Goal: Navigation & Orientation: Find specific page/section

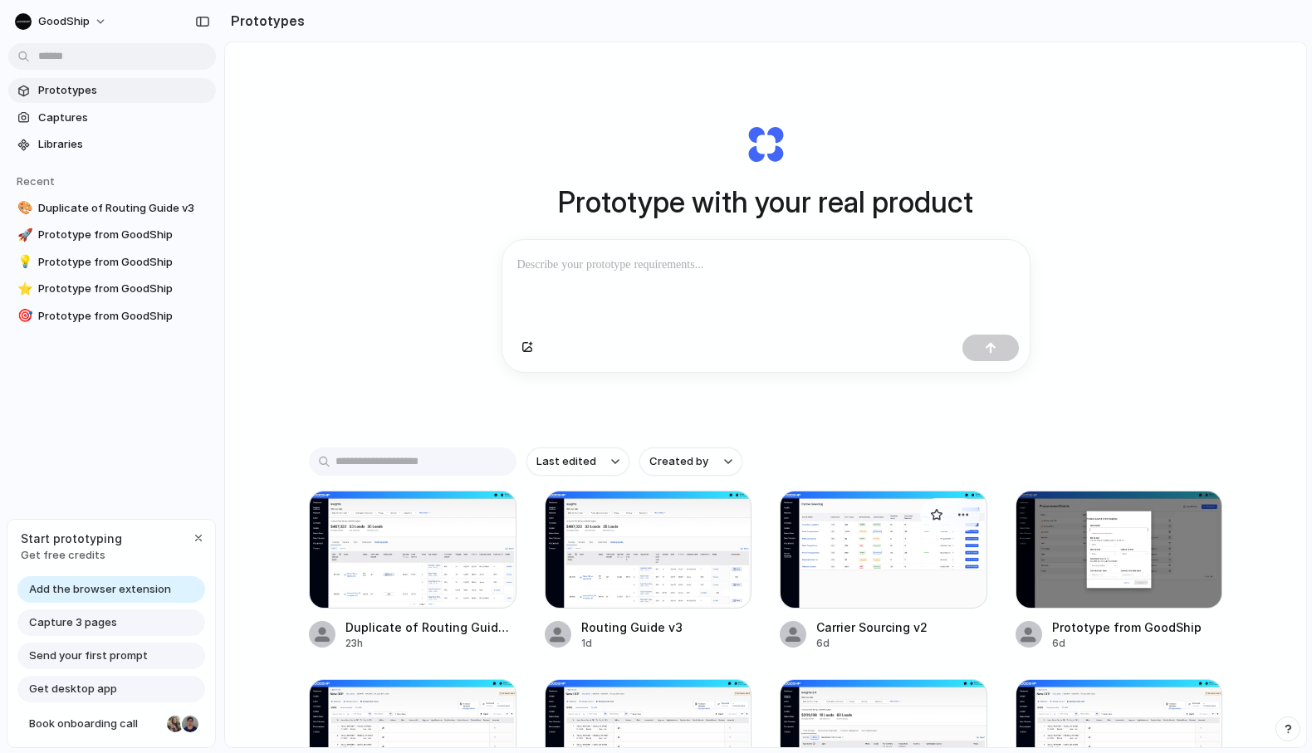
click at [917, 573] on div at bounding box center [884, 550] width 208 height 118
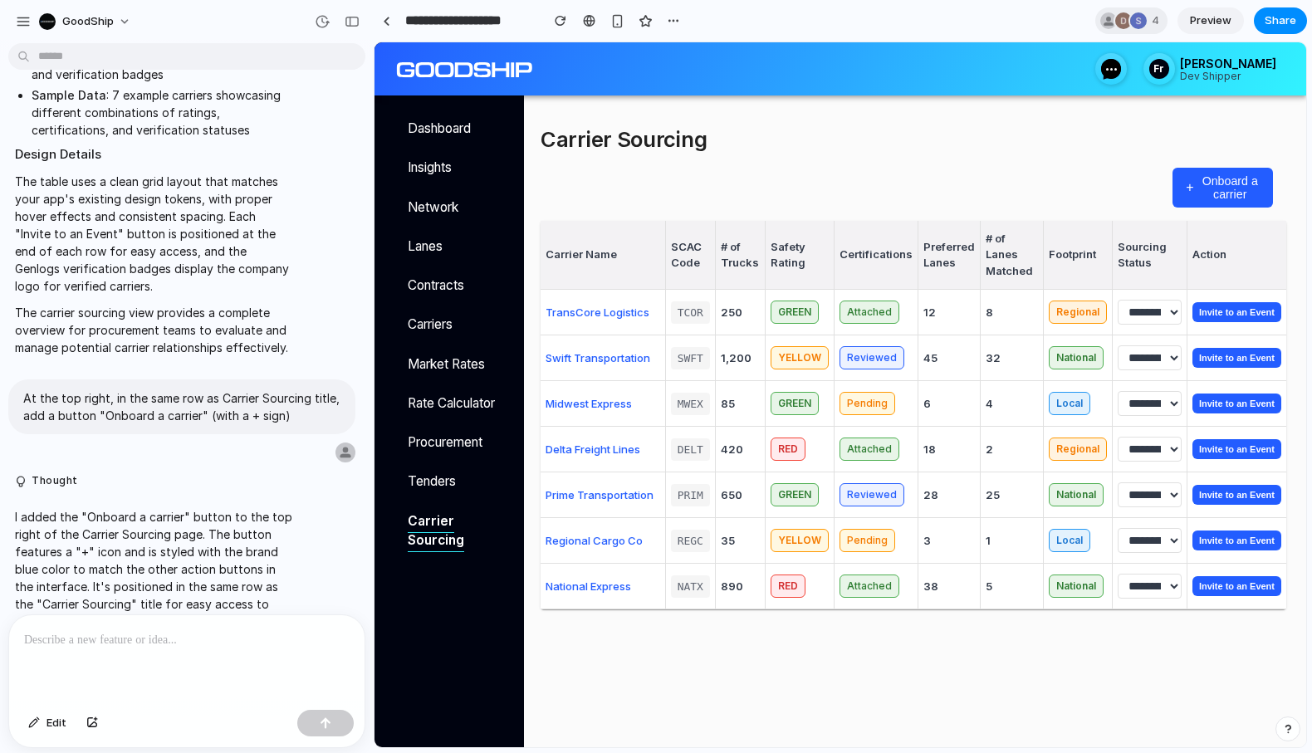
scroll to position [1227, 0]
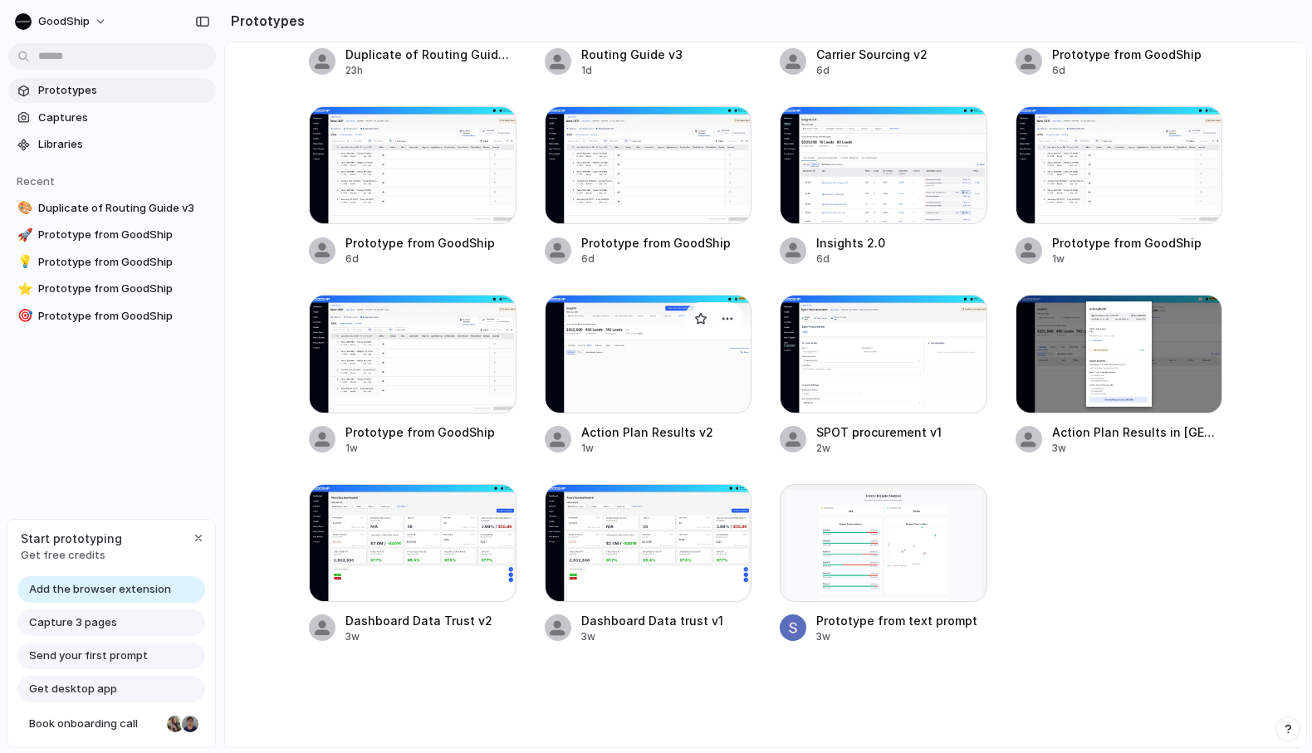
scroll to position [579, 0]
click at [898, 580] on div at bounding box center [884, 543] width 208 height 118
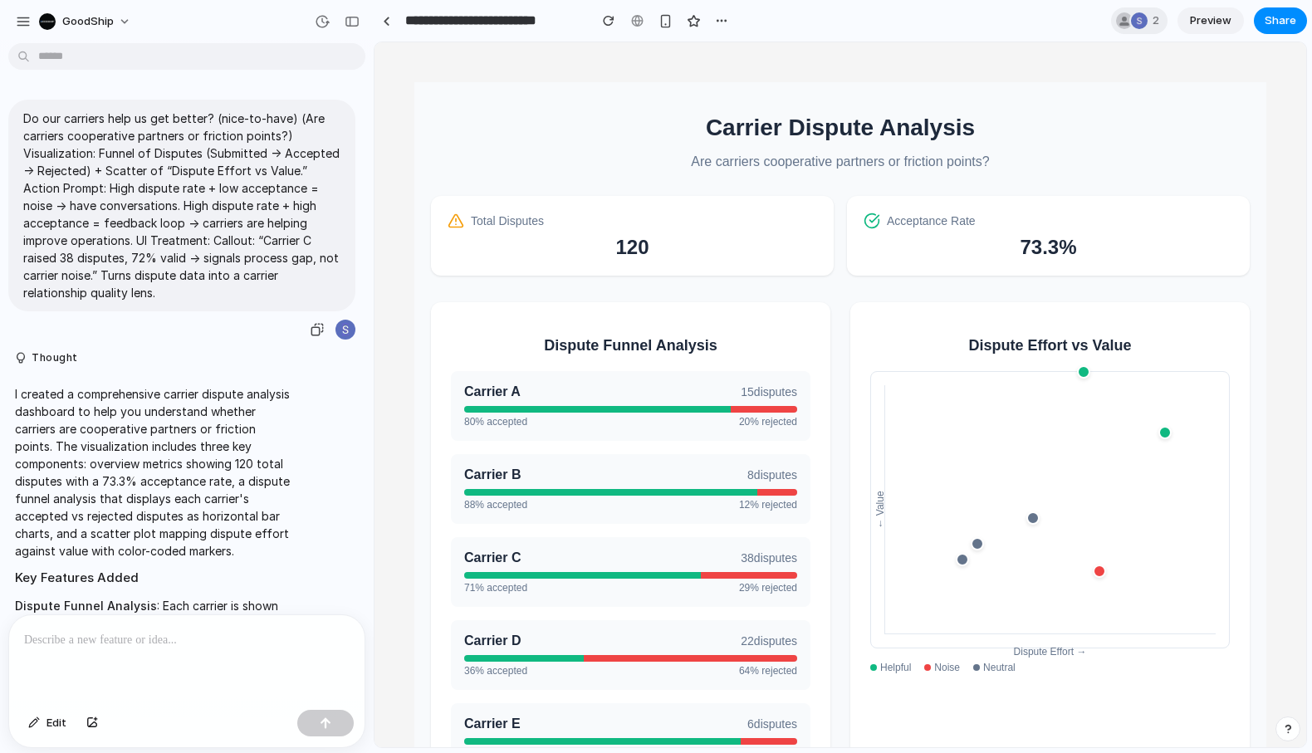
click at [345, 330] on div at bounding box center [345, 330] width 20 height 20
click at [1152, 28] on span "2" at bounding box center [1158, 20] width 12 height 17
click at [706, 118] on div "Seen by [PERSON_NAME] [PERSON_NAME]" at bounding box center [656, 376] width 1312 height 753
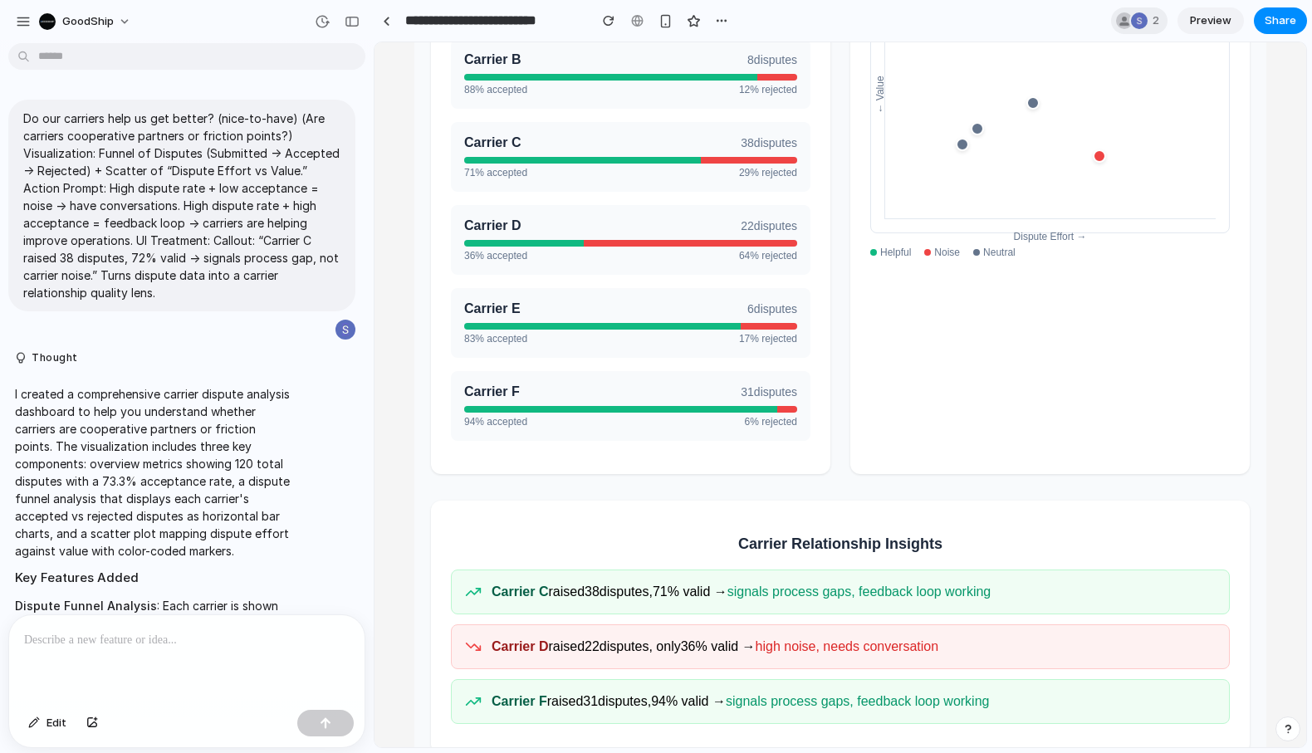
scroll to position [521, 0]
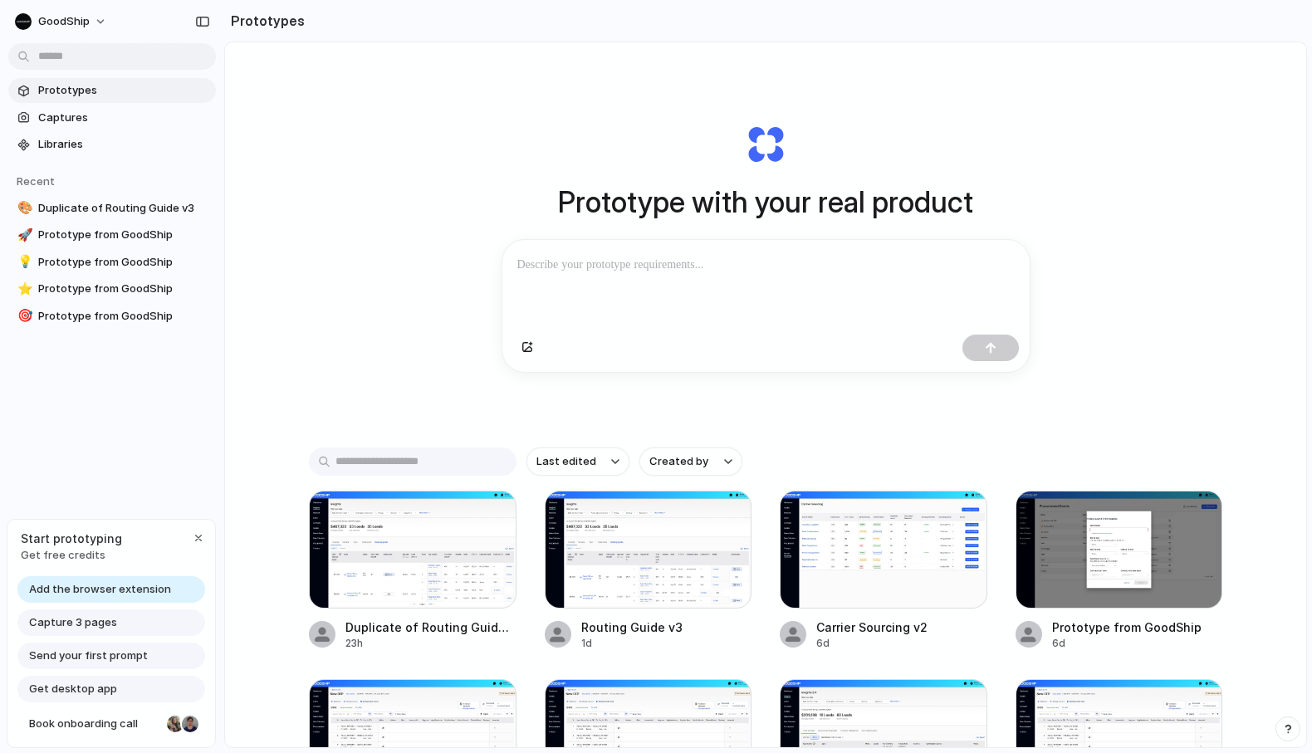
click at [1215, 203] on div "Prototype with your real product Clone web app Clone screenshot Start from exis…" at bounding box center [765, 438] width 1081 height 793
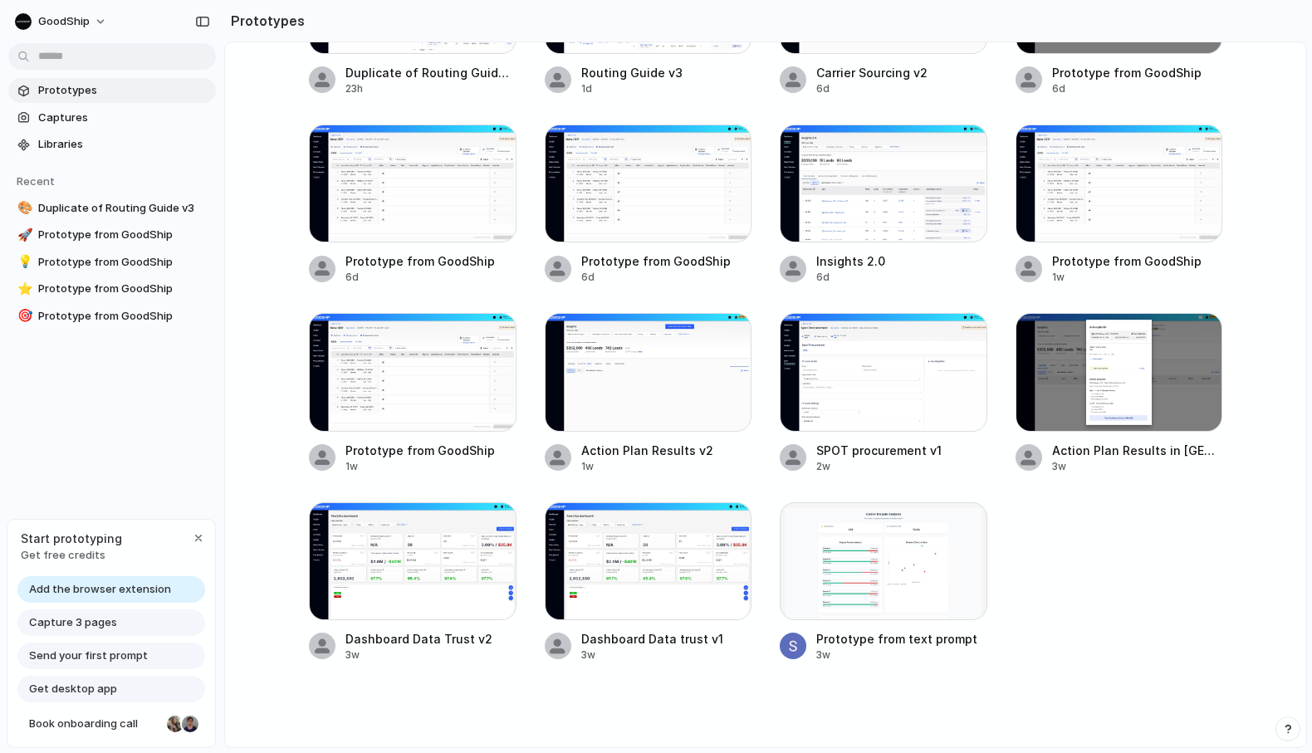
scroll to position [579, 0]
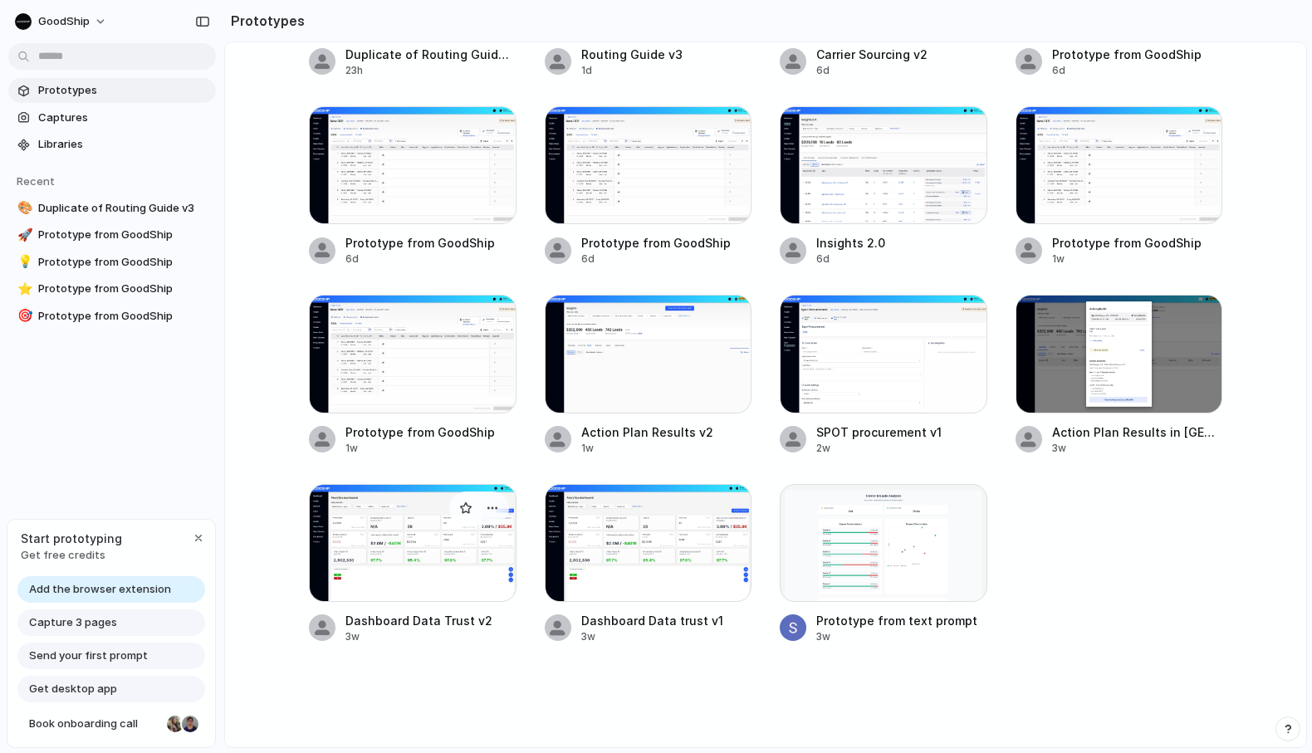
click at [469, 549] on div at bounding box center [413, 543] width 208 height 118
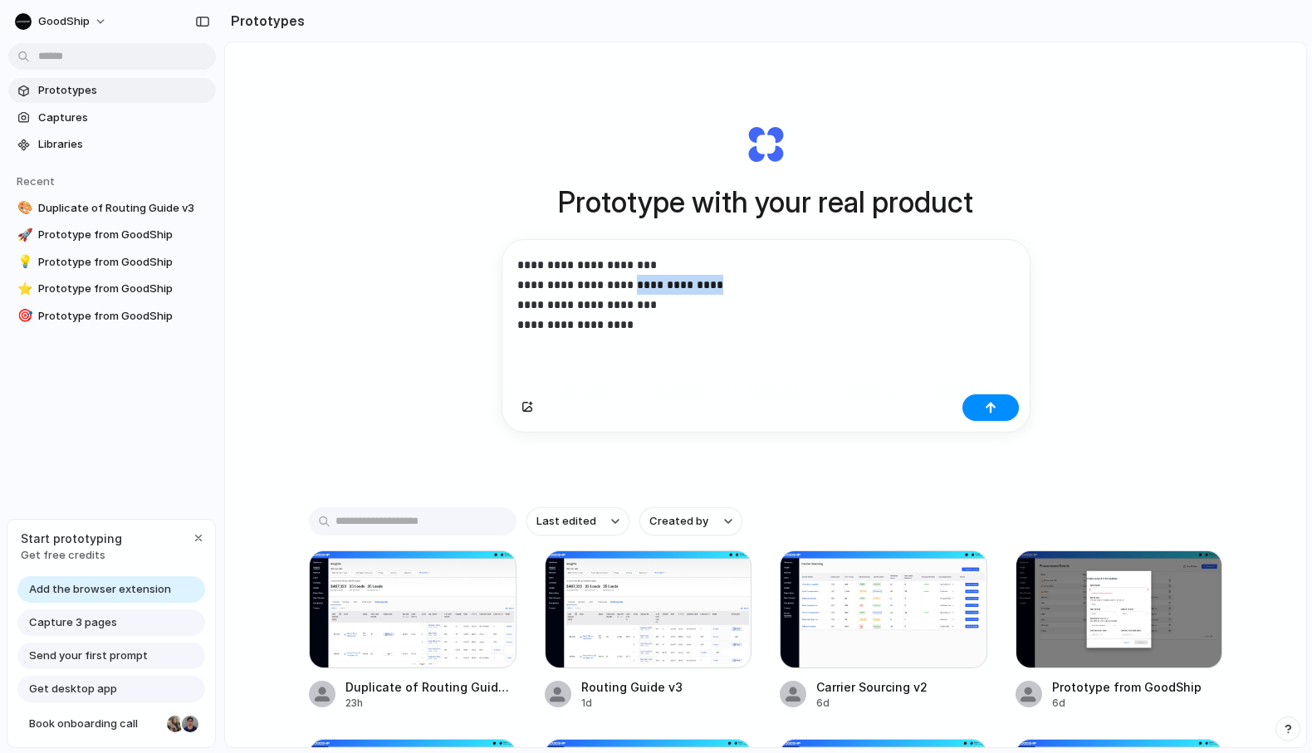
drag, startPoint x: 726, startPoint y: 284, endPoint x: 634, endPoint y: 285, distance: 91.3
click at [634, 285] on p "**********" at bounding box center [762, 295] width 491 height 80
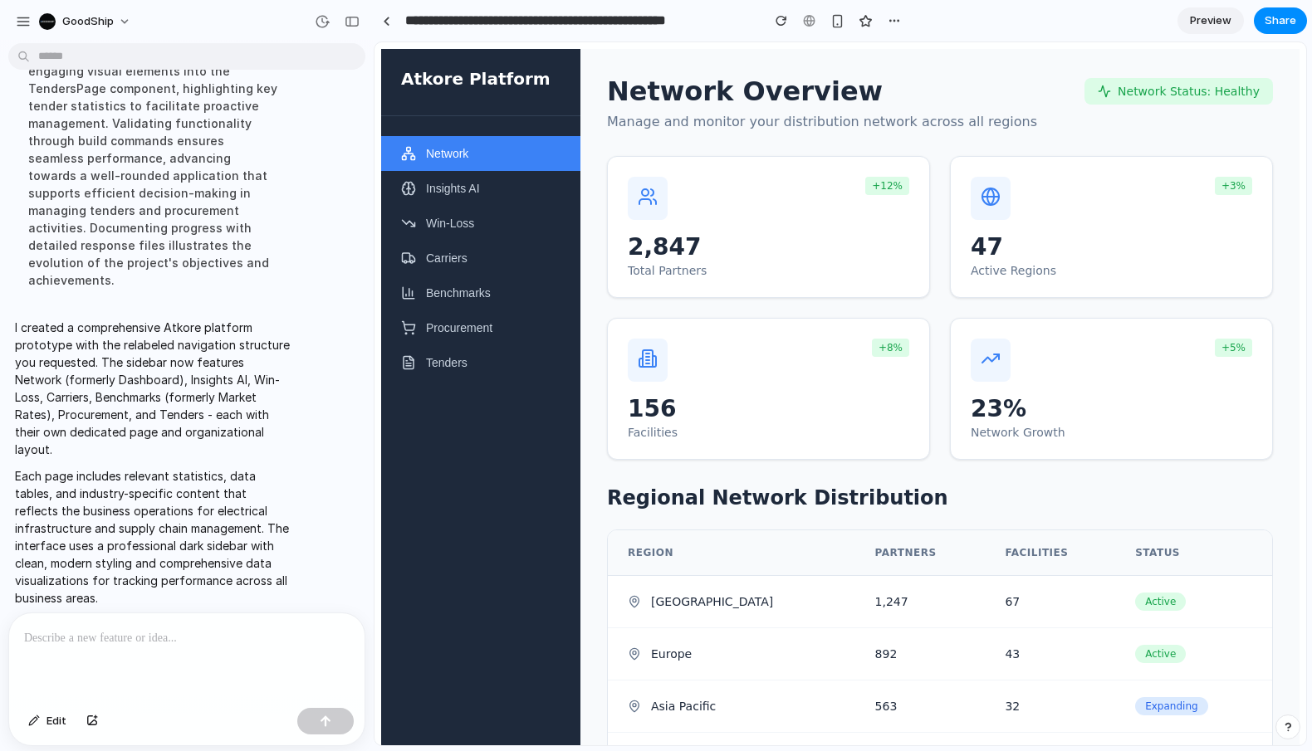
click at [988, 16] on section "**********" at bounding box center [840, 21] width 933 height 42
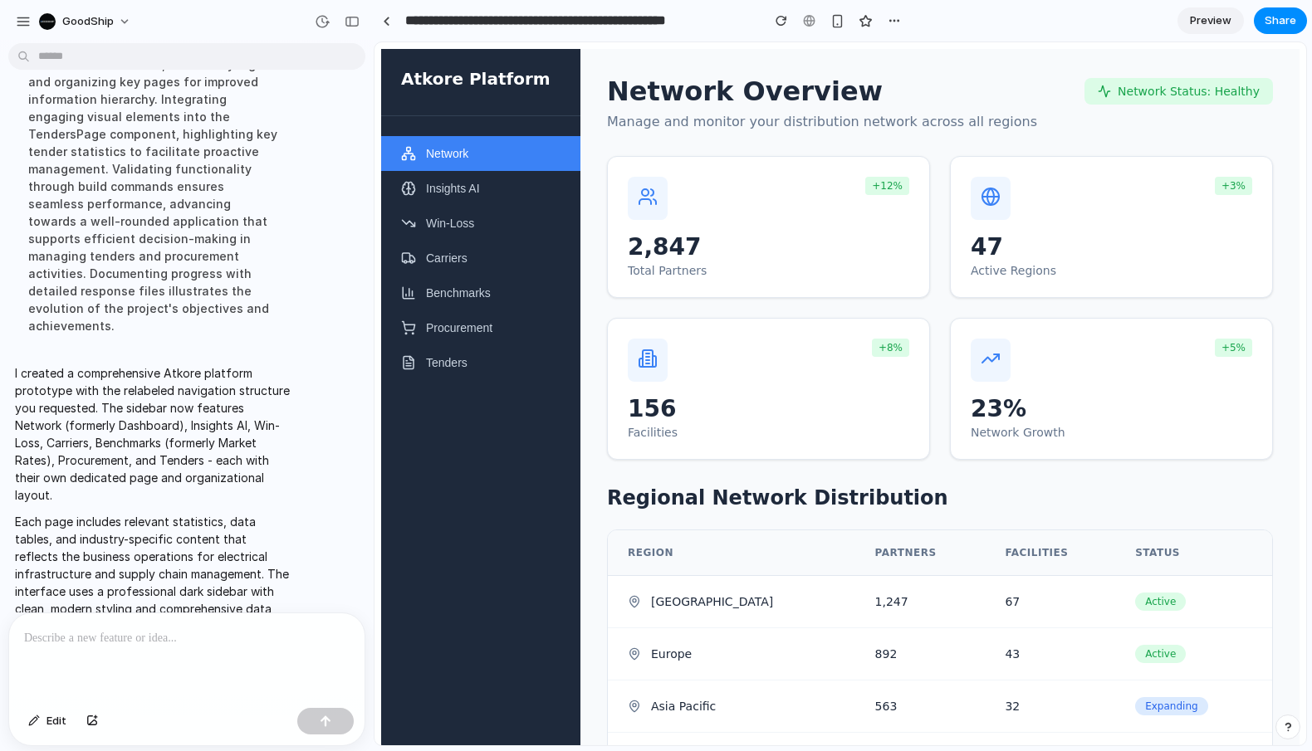
scroll to position [281, 0]
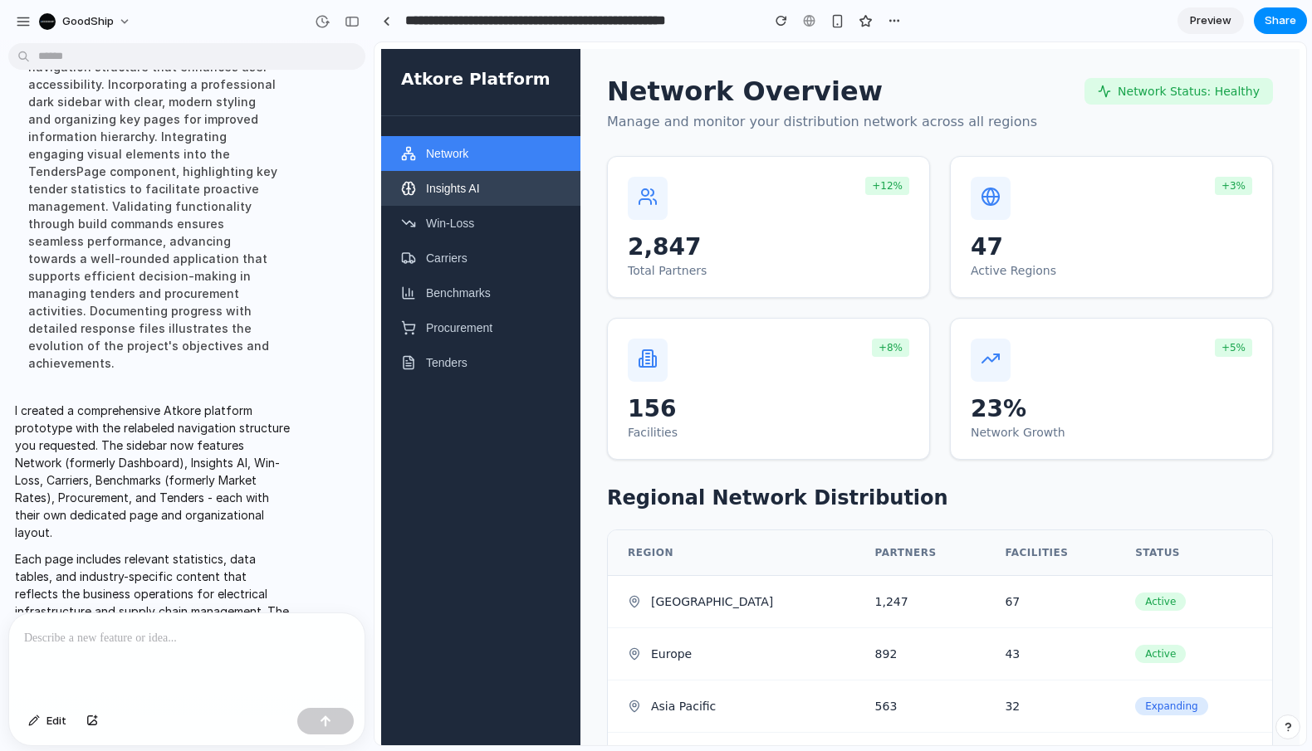
click at [486, 201] on button "Insights AI" at bounding box center [480, 188] width 199 height 35
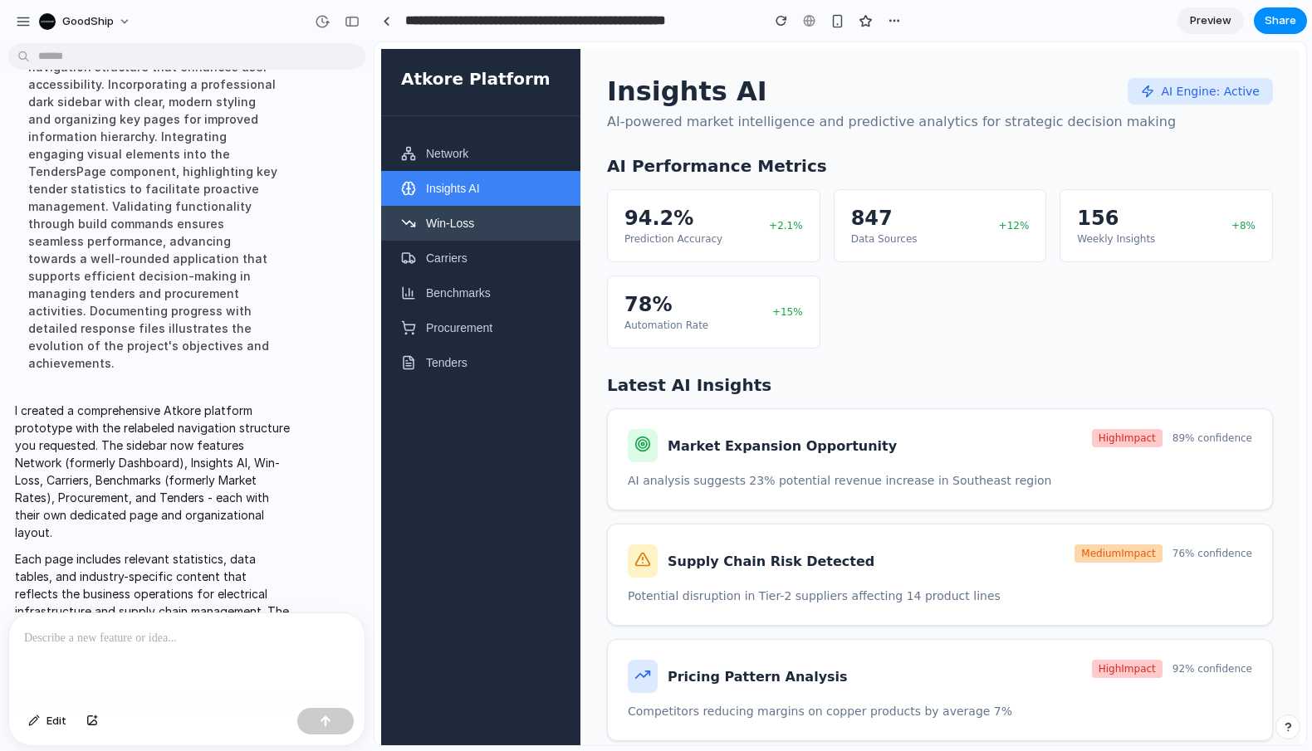
click at [501, 238] on button "Win-Loss" at bounding box center [480, 223] width 199 height 35
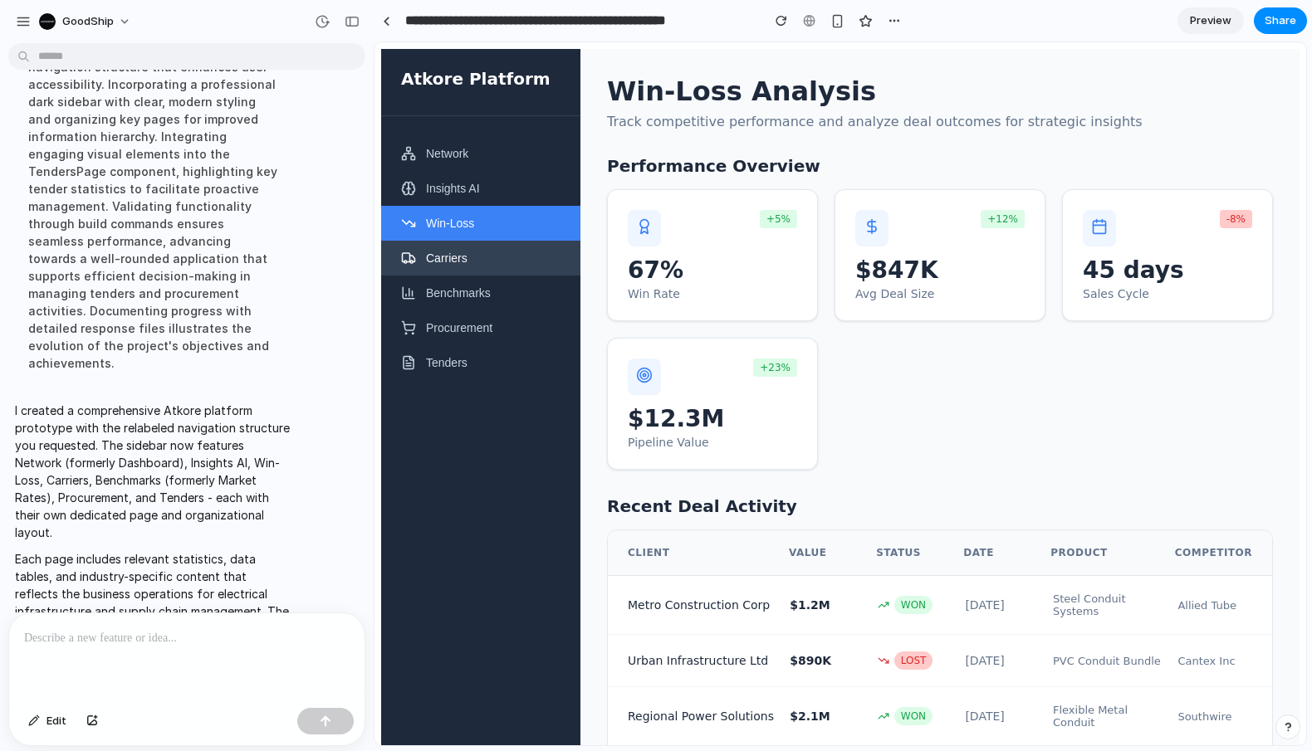
click at [488, 252] on button "Carriers" at bounding box center [480, 258] width 199 height 35
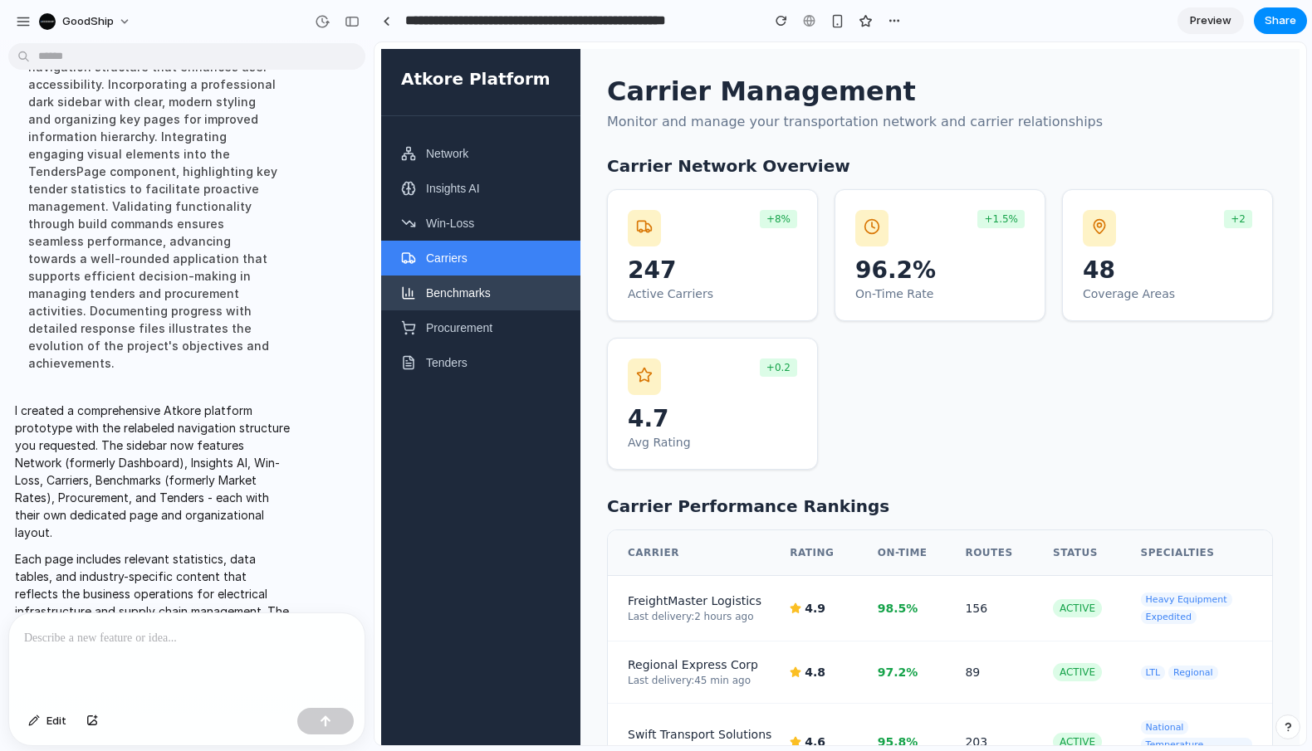
click at [478, 293] on button "Benchmarks" at bounding box center [480, 293] width 199 height 35
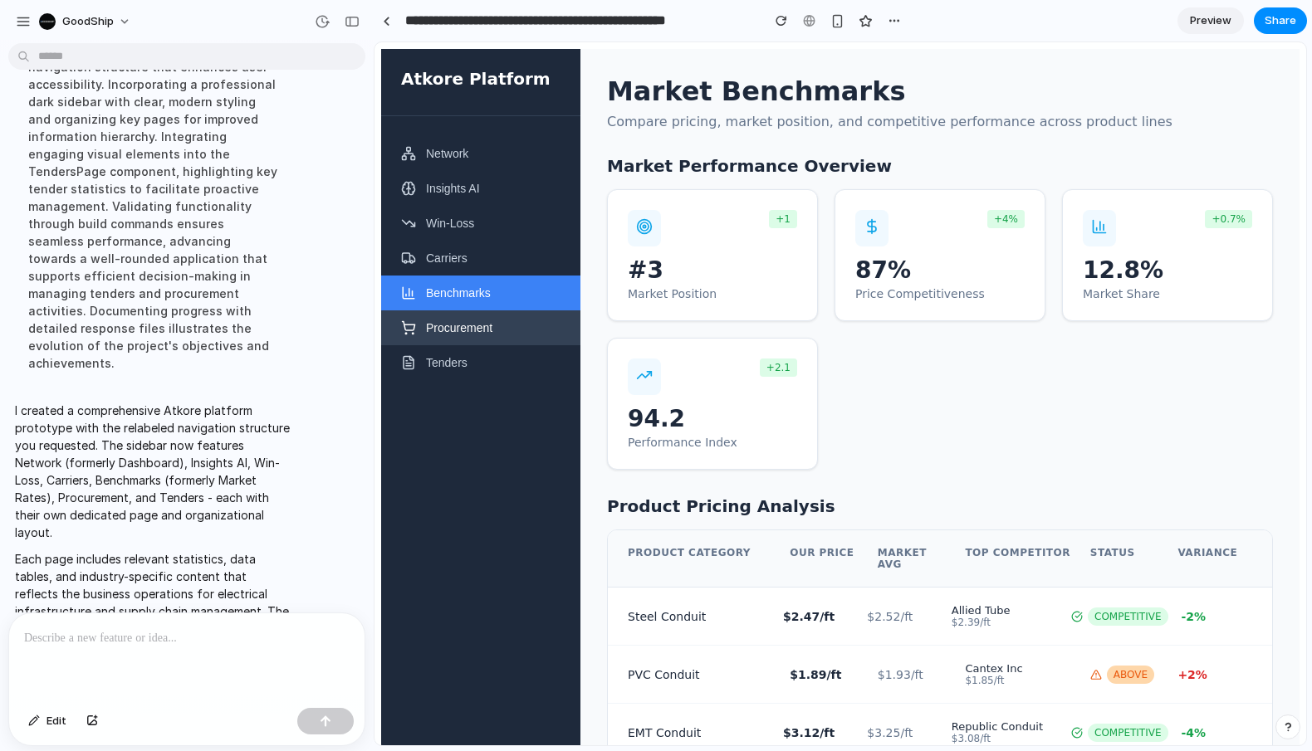
click at [472, 331] on button "Procurement" at bounding box center [480, 327] width 199 height 35
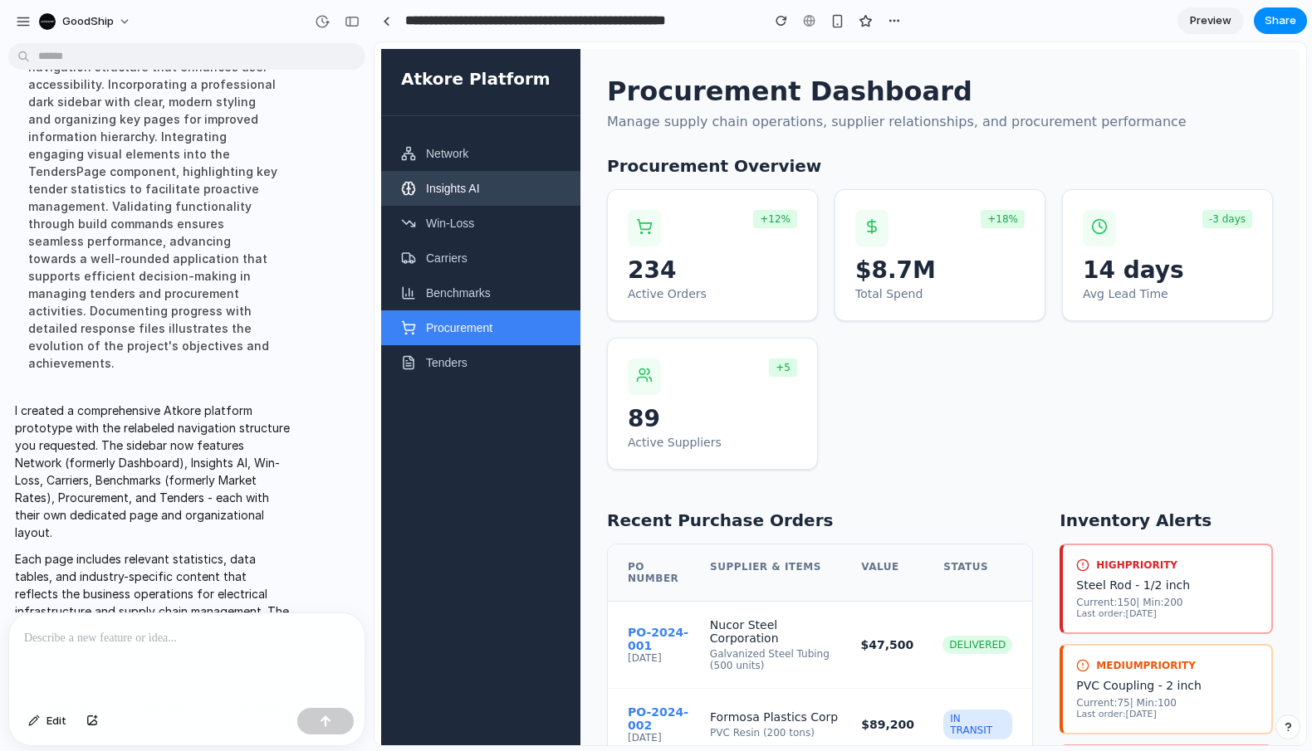
click at [506, 174] on button "Insights AI" at bounding box center [480, 188] width 199 height 35
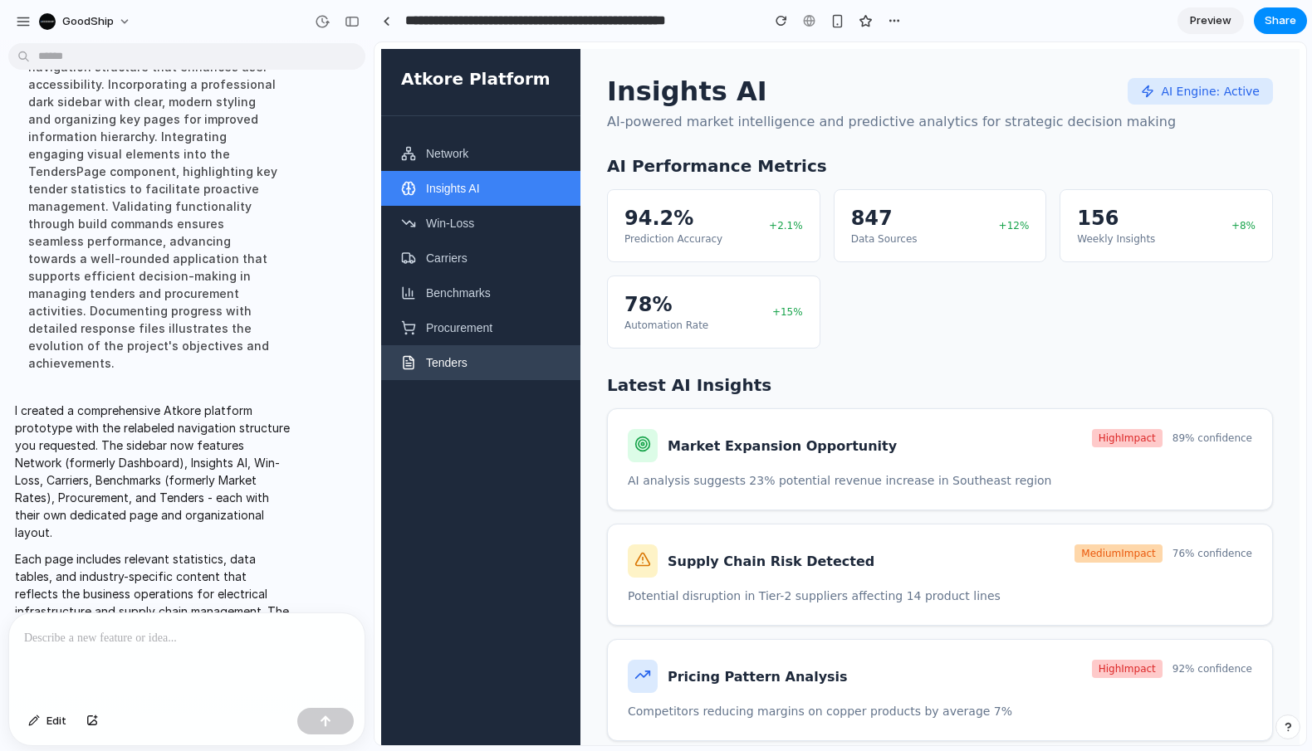
click at [521, 372] on button "Tenders" at bounding box center [480, 362] width 199 height 35
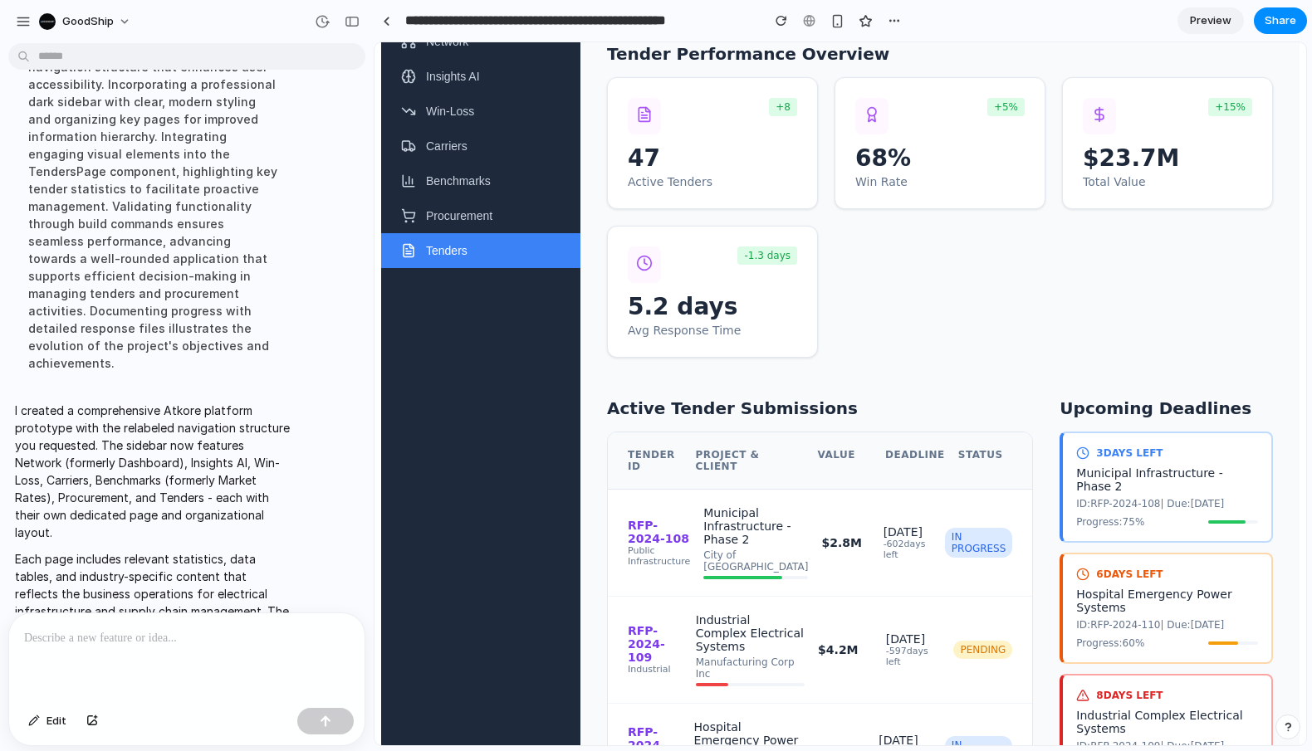
scroll to position [83, 0]
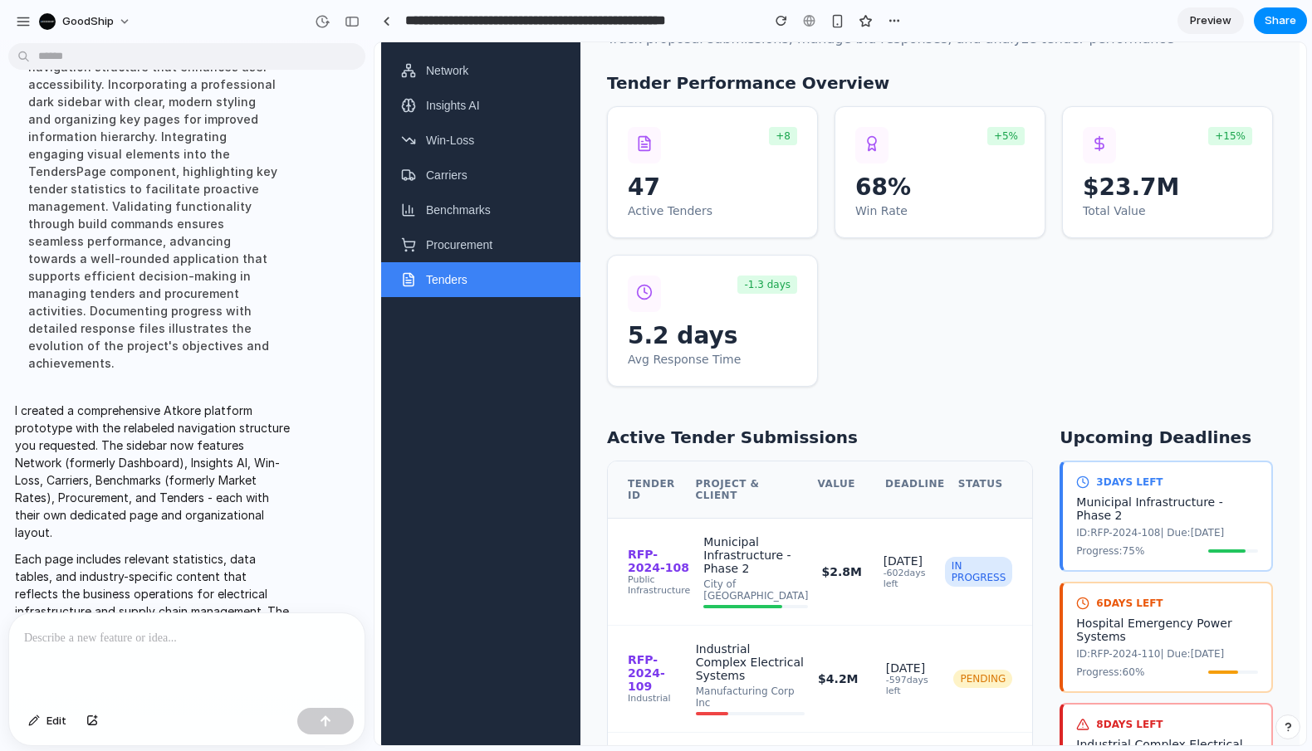
click at [91, 693] on div at bounding box center [186, 658] width 355 height 88
click at [423, 66] on button "Network" at bounding box center [480, 70] width 199 height 35
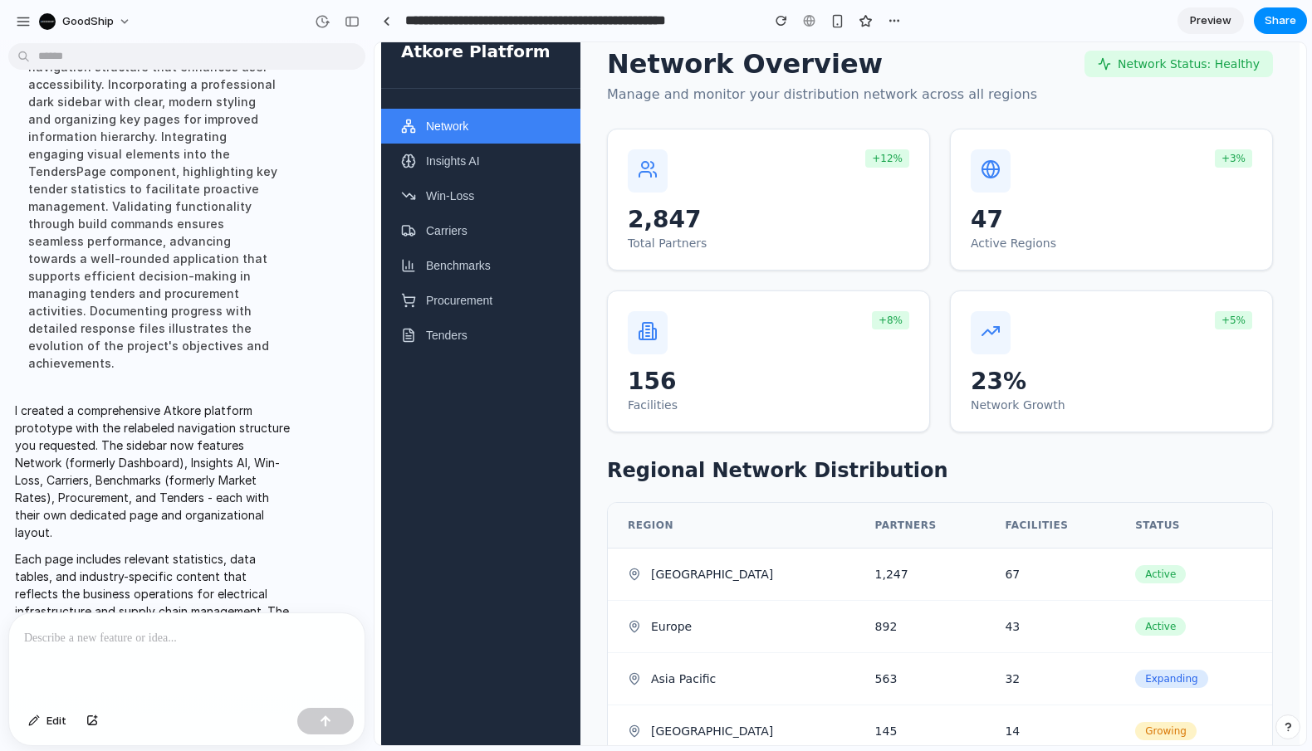
scroll to position [0, 0]
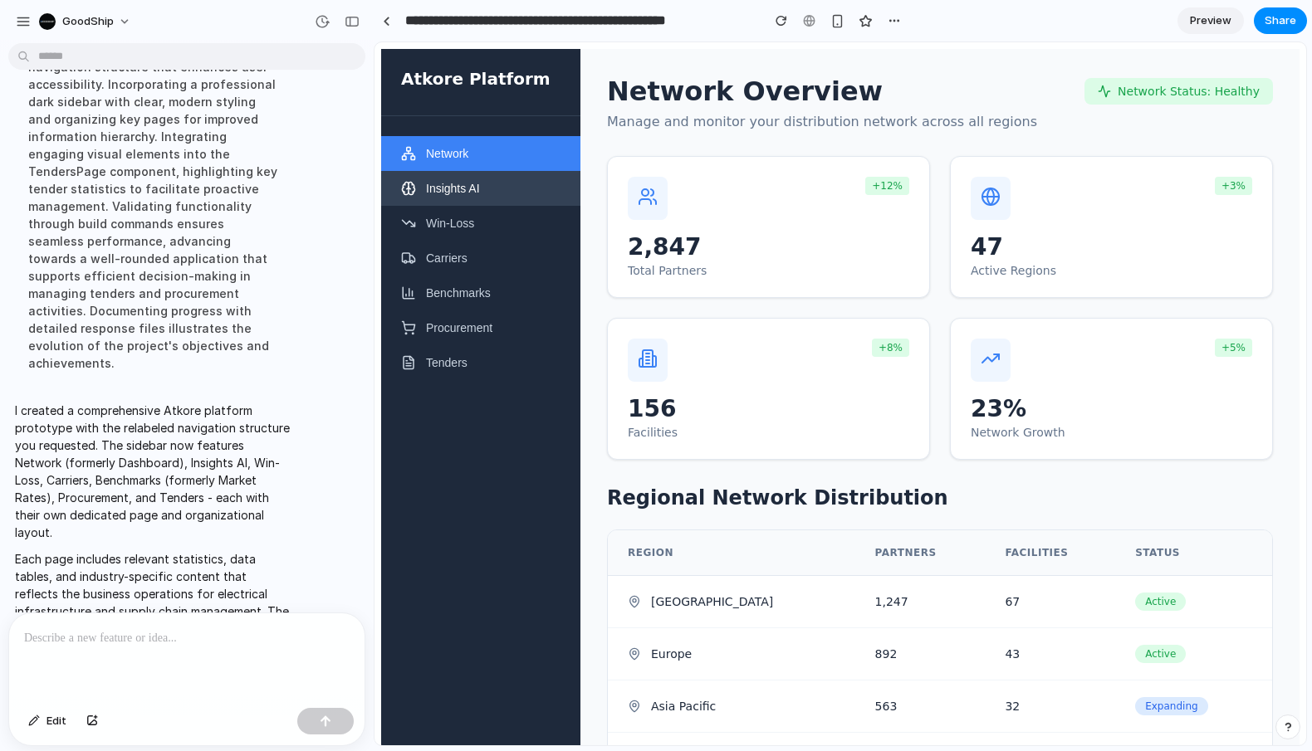
click at [486, 198] on button "Insights AI" at bounding box center [480, 188] width 199 height 35
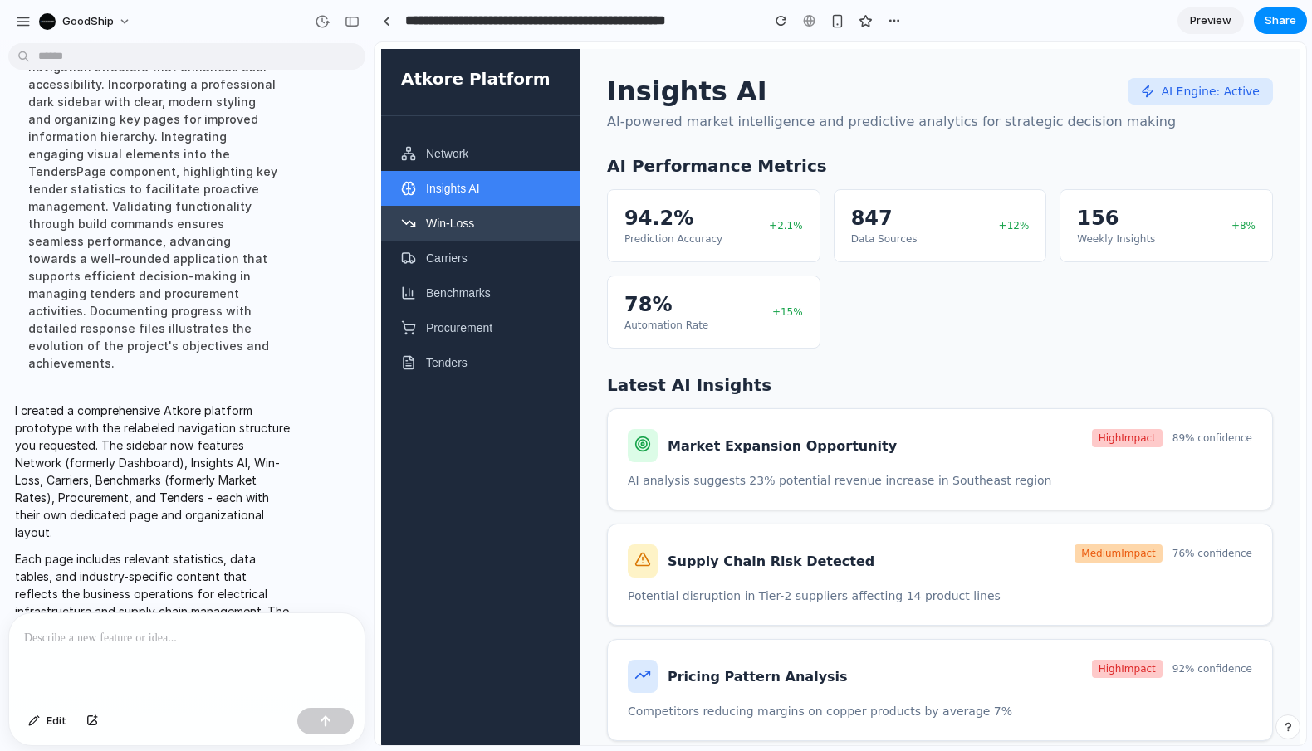
click at [476, 223] on button "Win-Loss" at bounding box center [480, 223] width 199 height 35
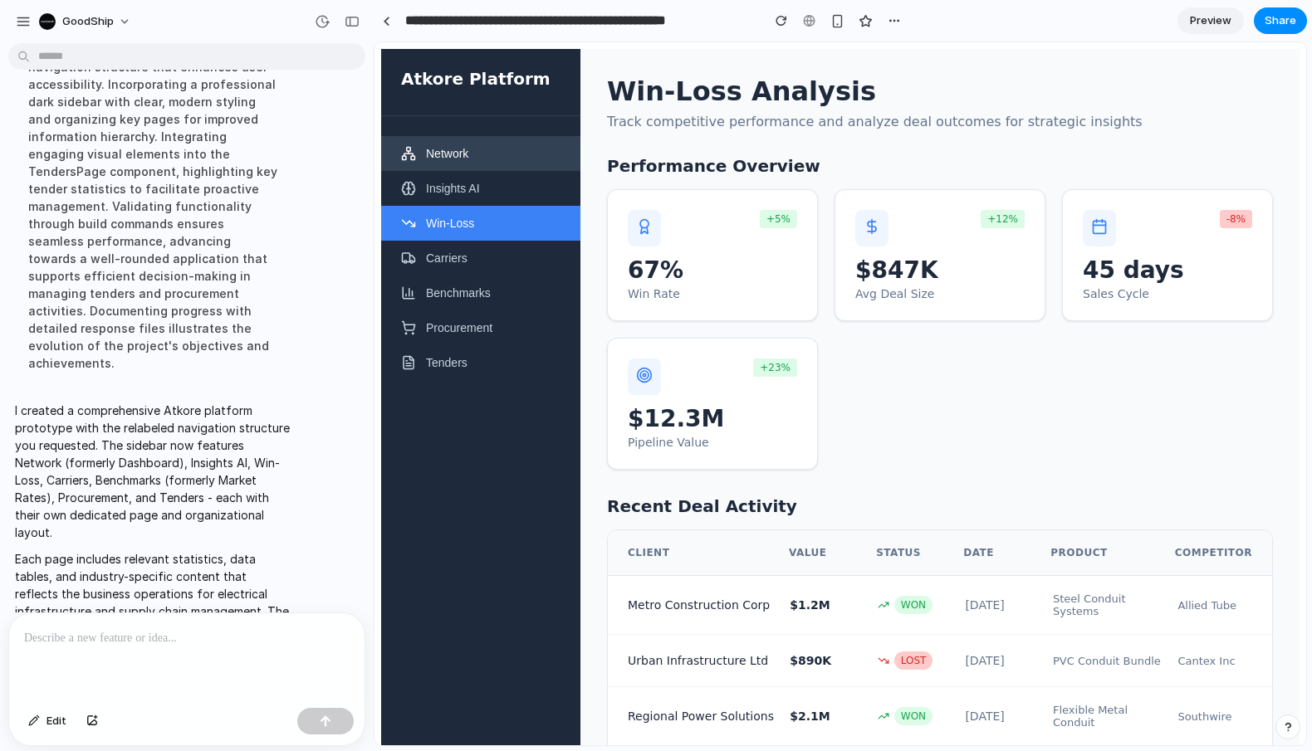
click at [498, 146] on button "Network" at bounding box center [480, 153] width 199 height 35
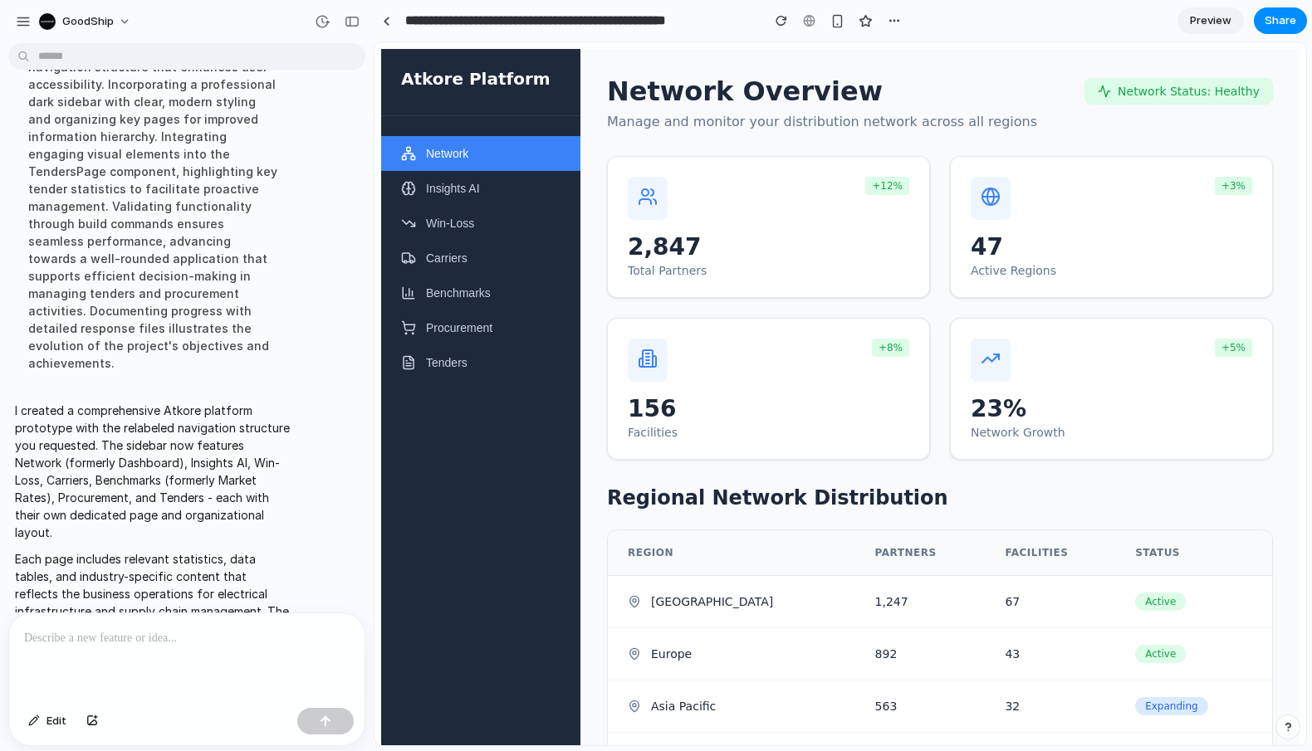
click at [909, 60] on div "Network Overview Network Status: Healthy Manage and monitor your distribution n…" at bounding box center [939, 457] width 719 height 816
click at [472, 189] on button "Insights AI" at bounding box center [480, 188] width 199 height 35
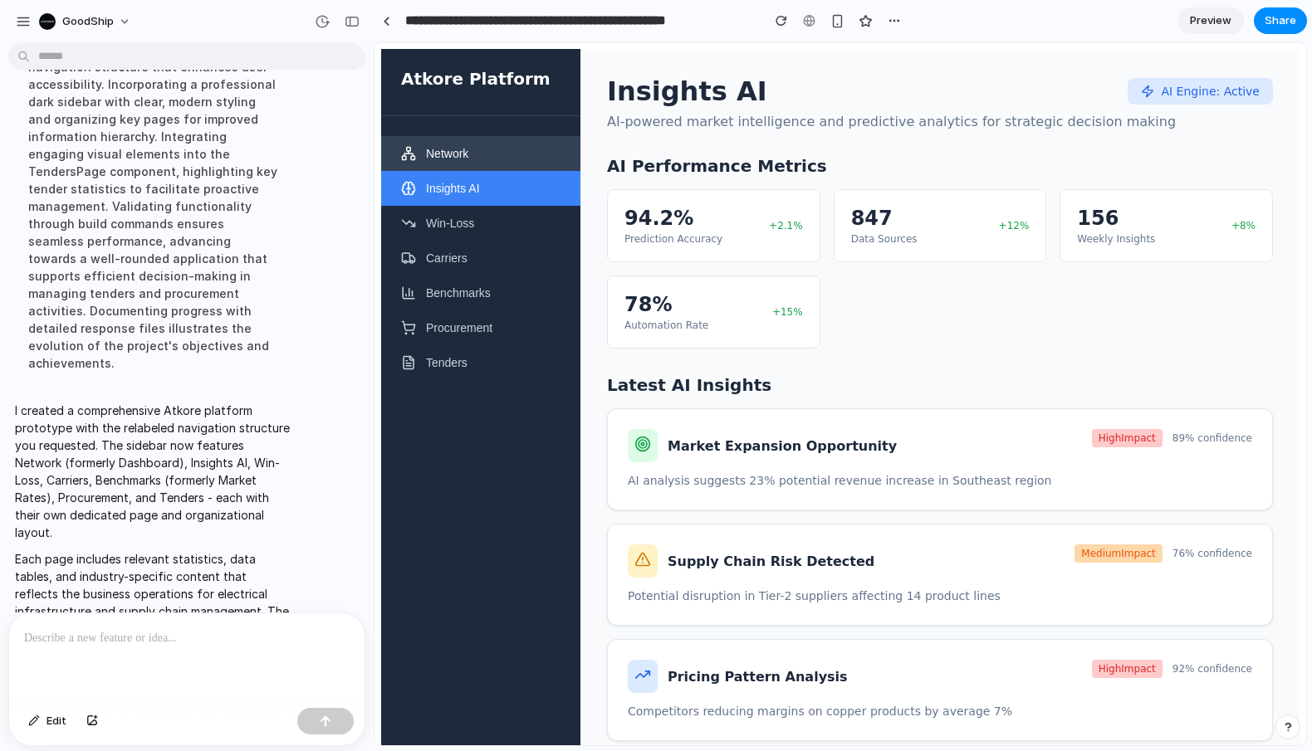
click at [477, 160] on button "Network" at bounding box center [480, 153] width 199 height 35
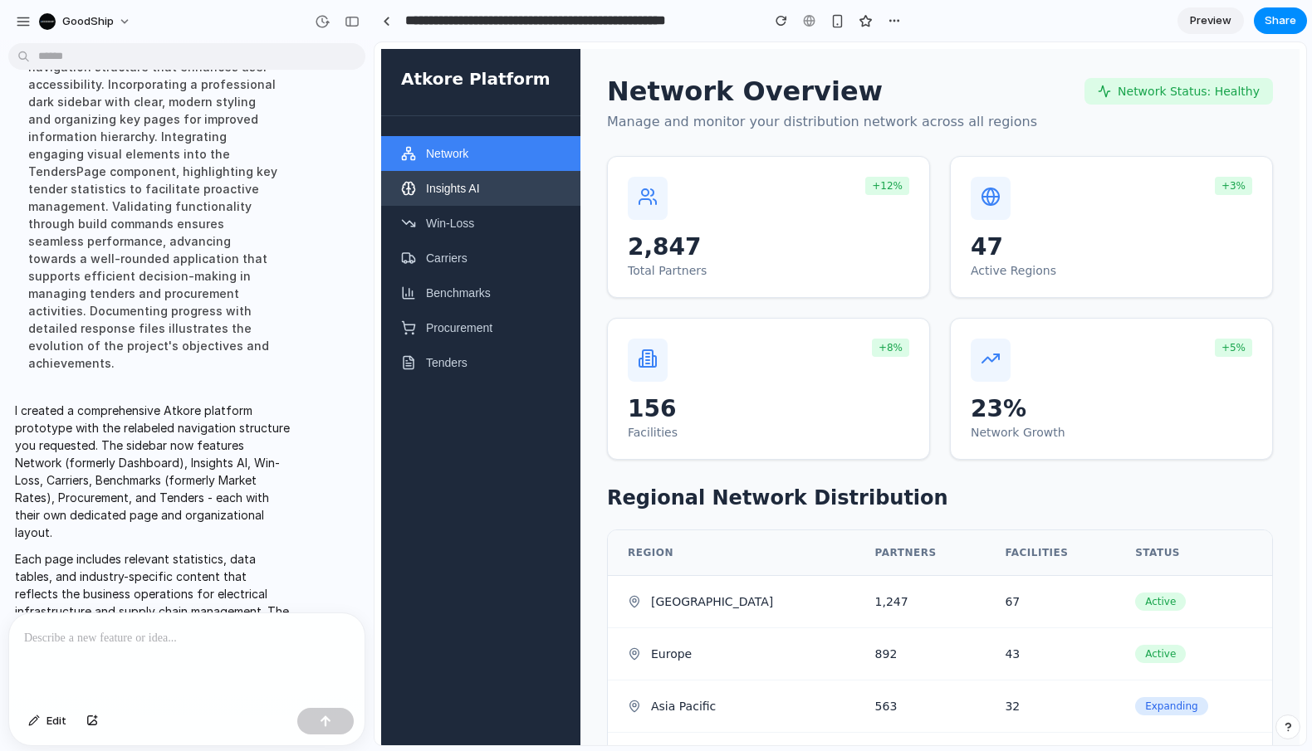
click at [461, 179] on button "Insights AI" at bounding box center [480, 188] width 199 height 35
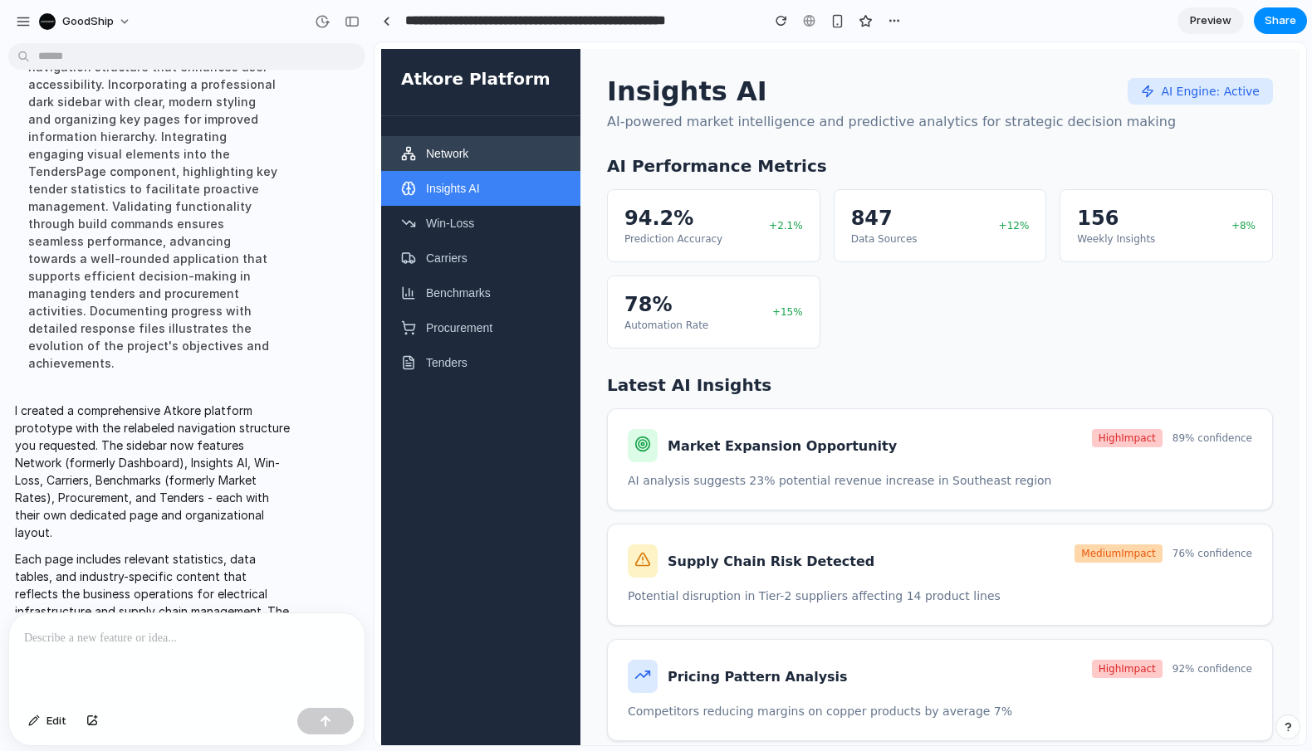
click at [482, 162] on button "Network" at bounding box center [480, 153] width 199 height 35
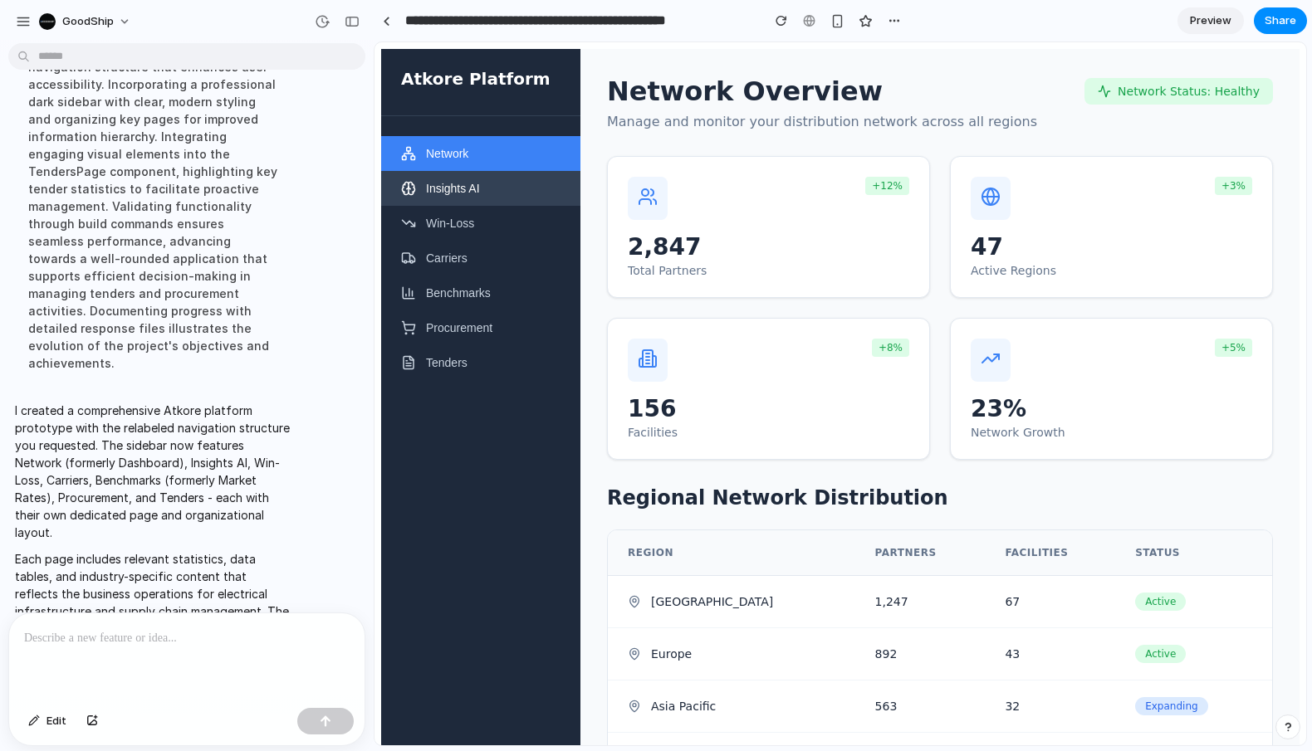
click at [484, 188] on button "Insights AI" at bounding box center [480, 188] width 199 height 35
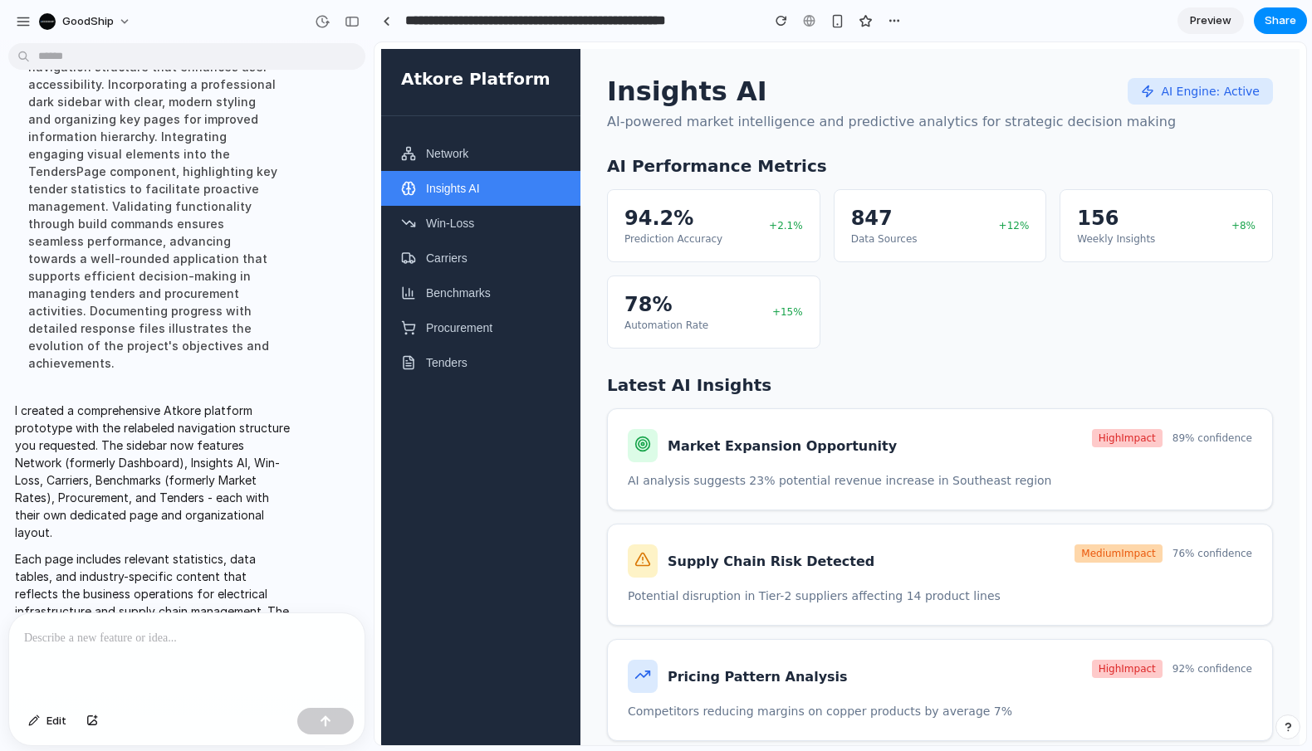
click at [912, 349] on div "94.2% Prediction Accuracy +2.1% 847 Data Sources +12% 156 Weekly Insights +8% 7…" at bounding box center [940, 268] width 666 height 159
click at [495, 230] on button "Win-Loss" at bounding box center [480, 223] width 199 height 35
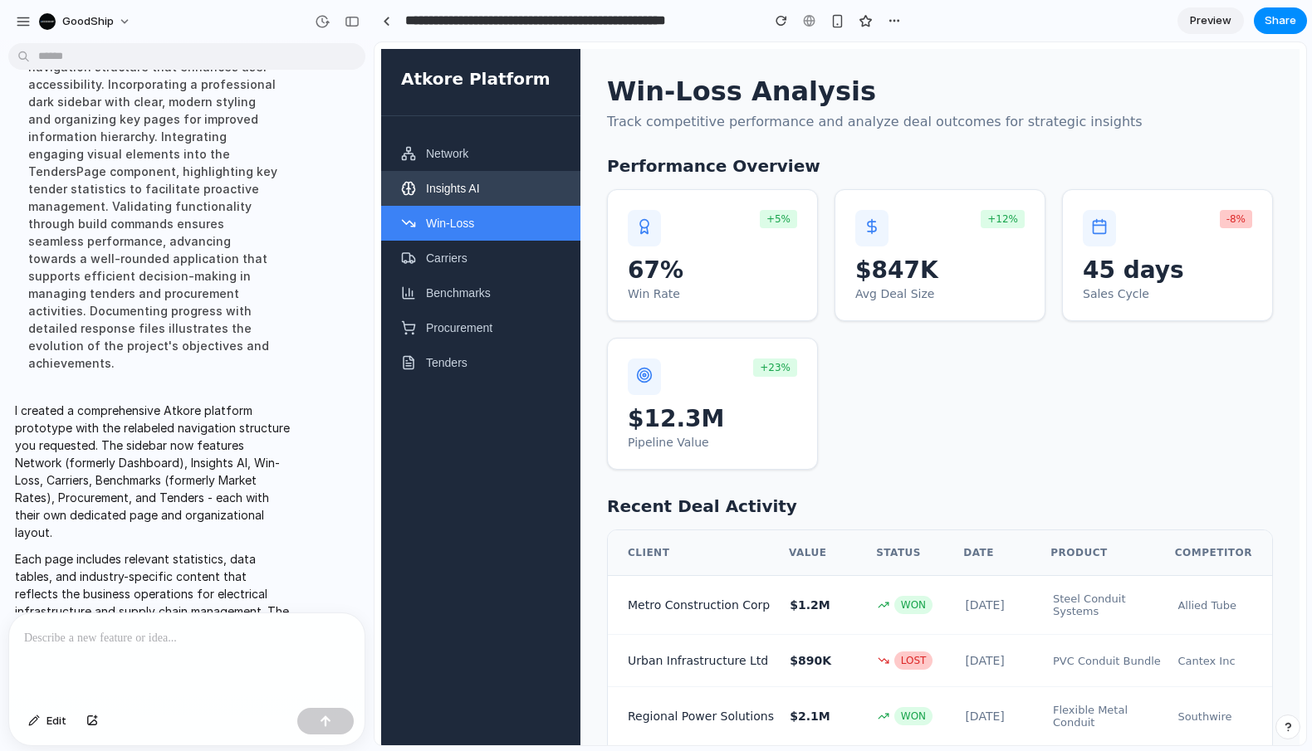
click at [497, 202] on button "Insights AI" at bounding box center [480, 188] width 199 height 35
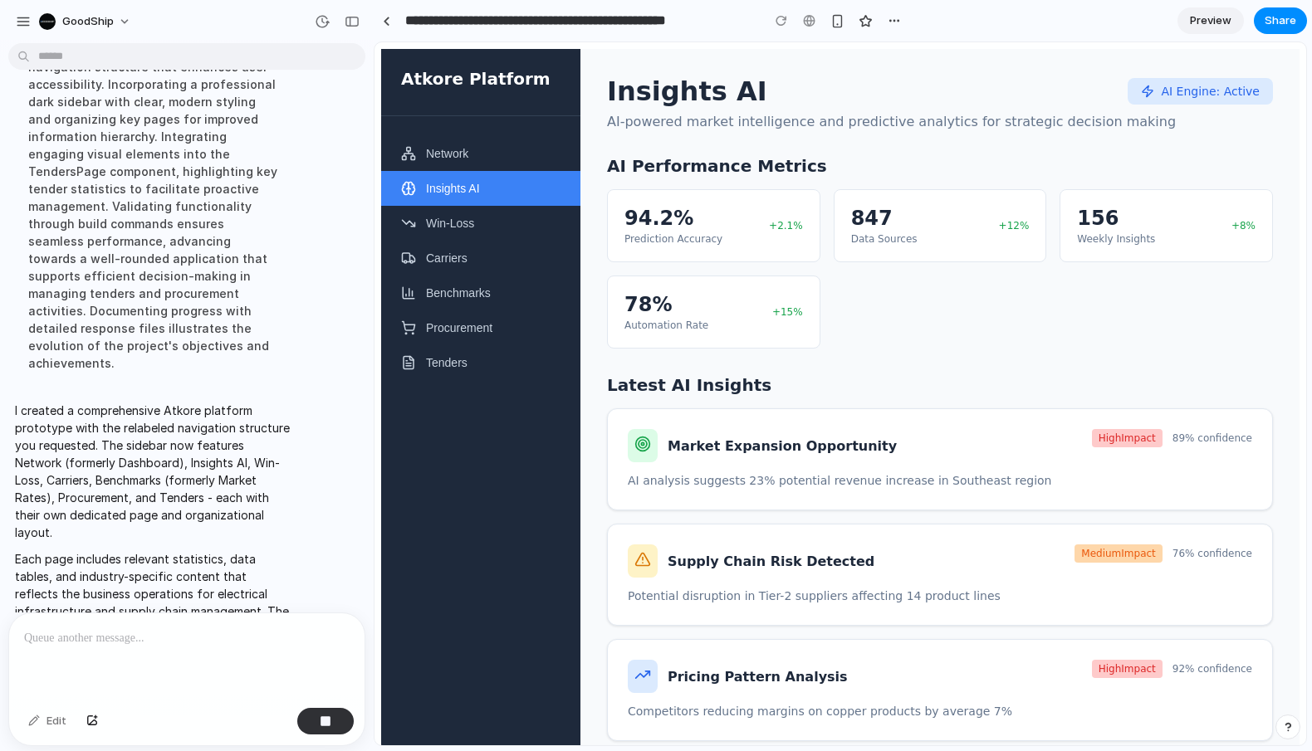
scroll to position [516, 0]
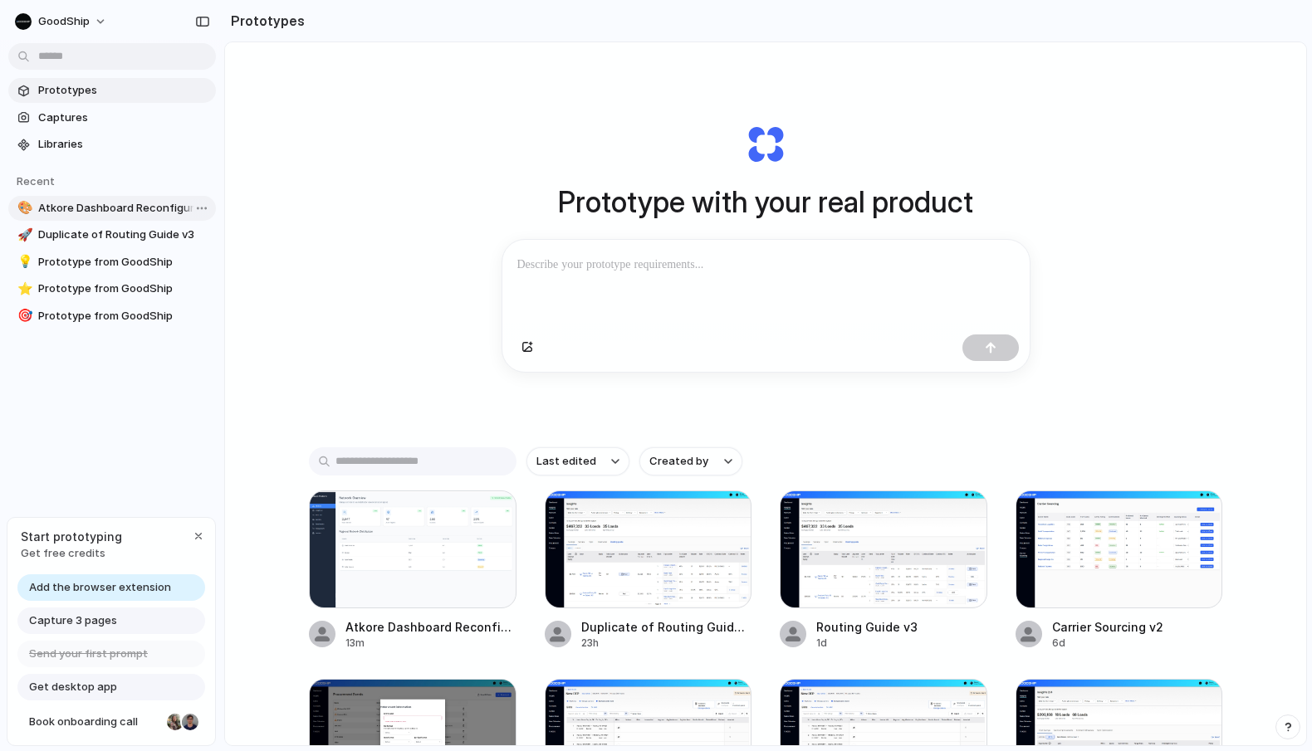
click at [118, 207] on span "Atkore Dashboard Reconfiguration and Layout Overview" at bounding box center [123, 208] width 171 height 17
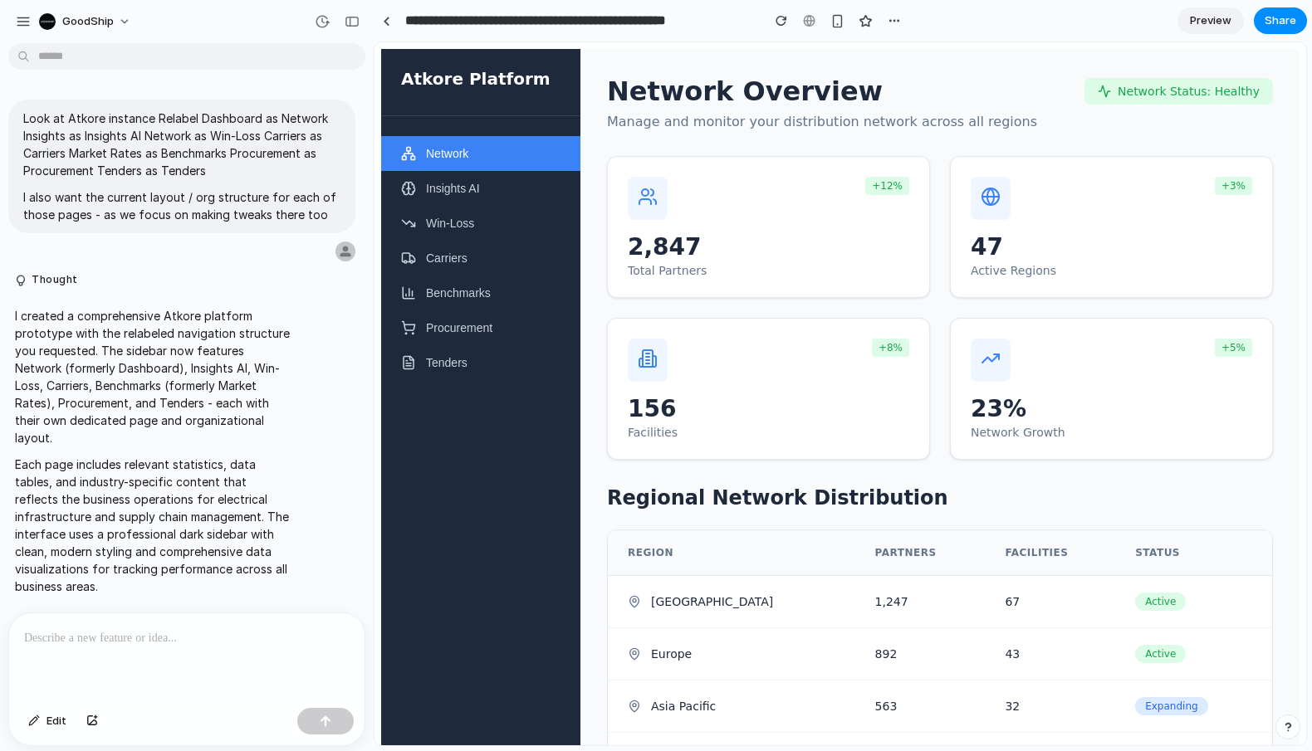
click at [107, 659] on div at bounding box center [186, 658] width 355 height 88
click at [506, 203] on button "Insights AI" at bounding box center [480, 188] width 199 height 35
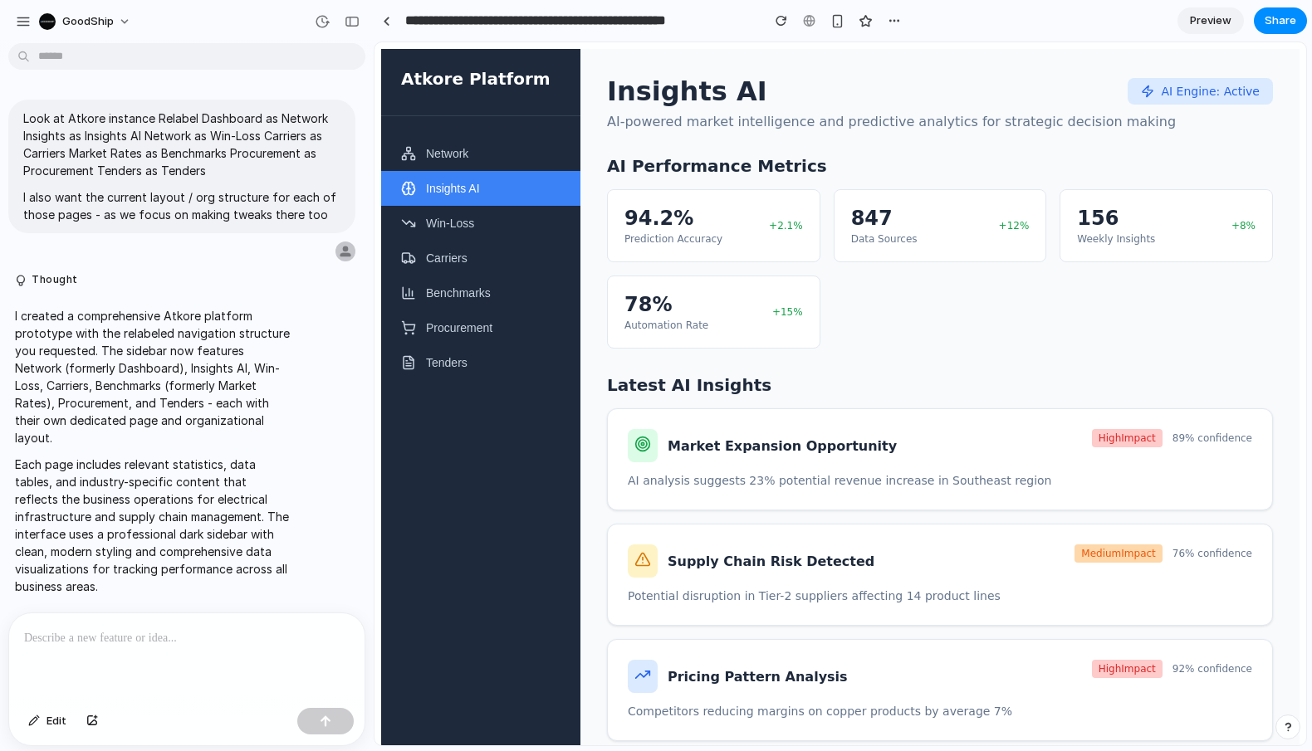
click at [487, 210] on button "Win-Loss" at bounding box center [480, 223] width 199 height 35
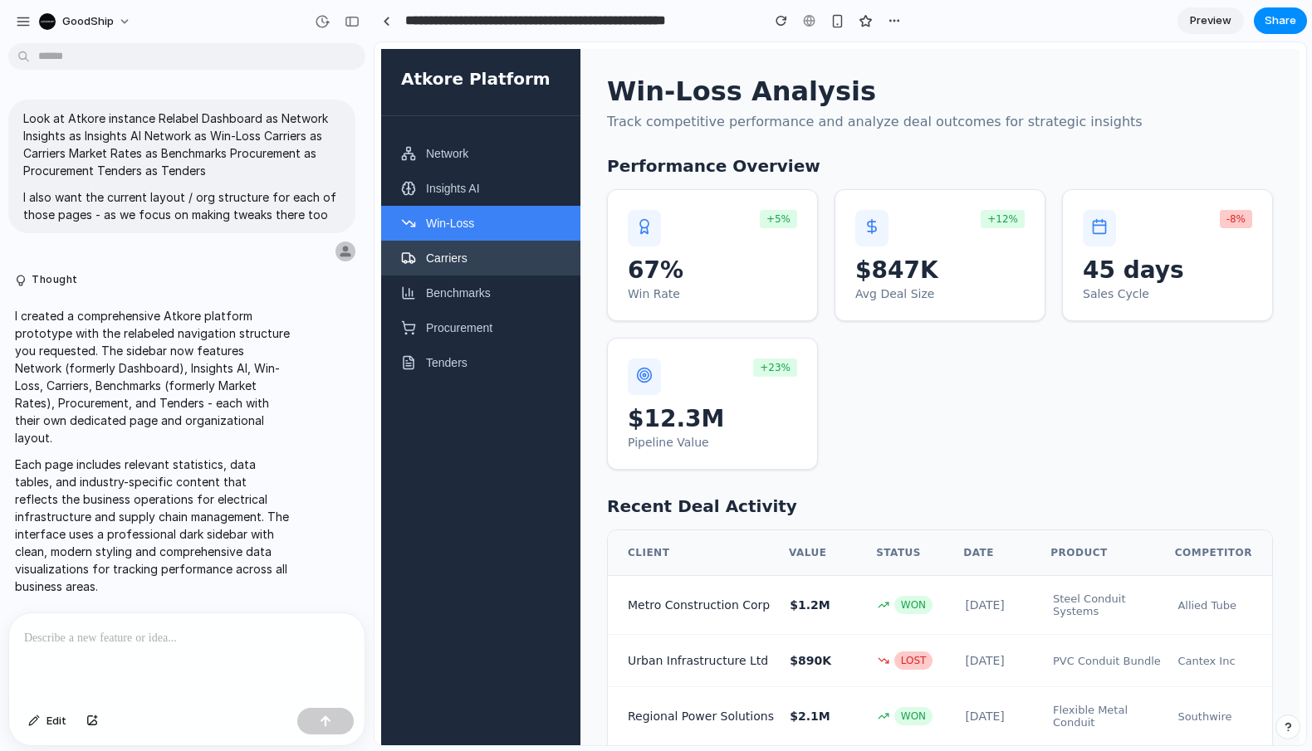
click at [483, 254] on button "Carriers" at bounding box center [480, 258] width 199 height 35
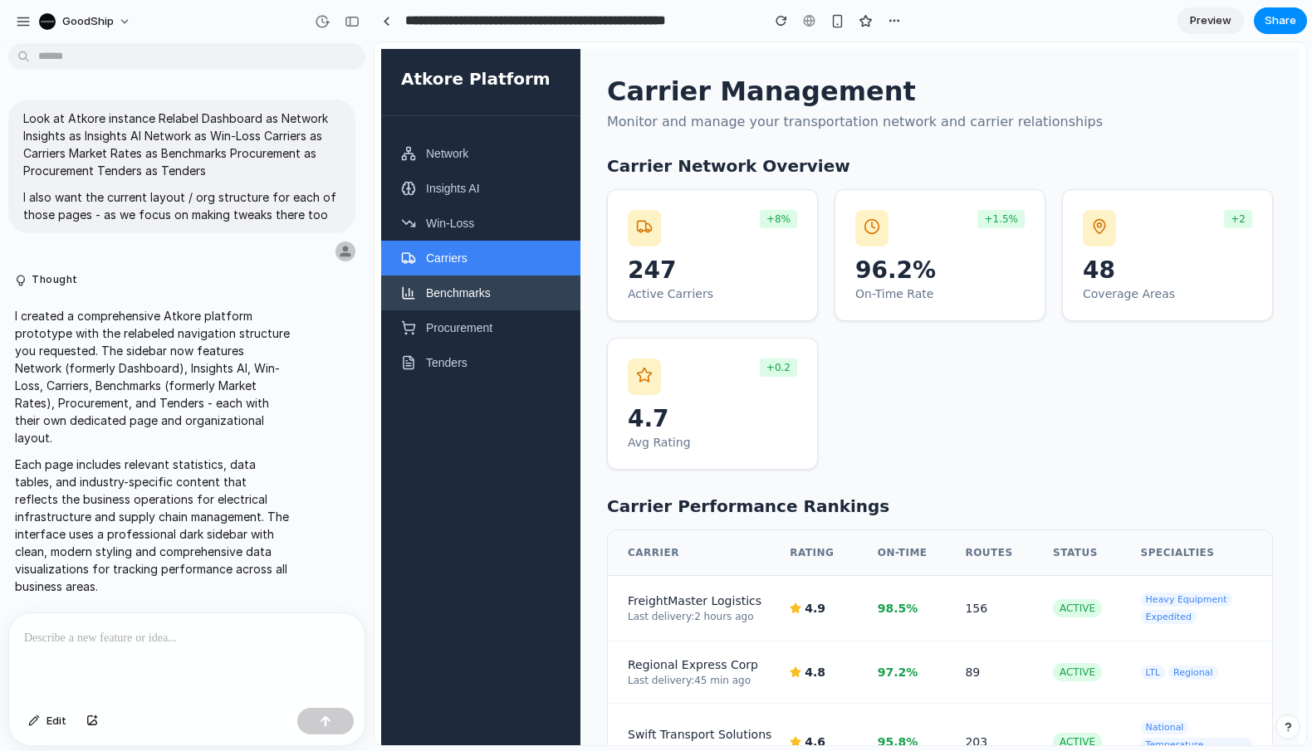
click at [479, 291] on button "Benchmarks" at bounding box center [480, 293] width 199 height 35
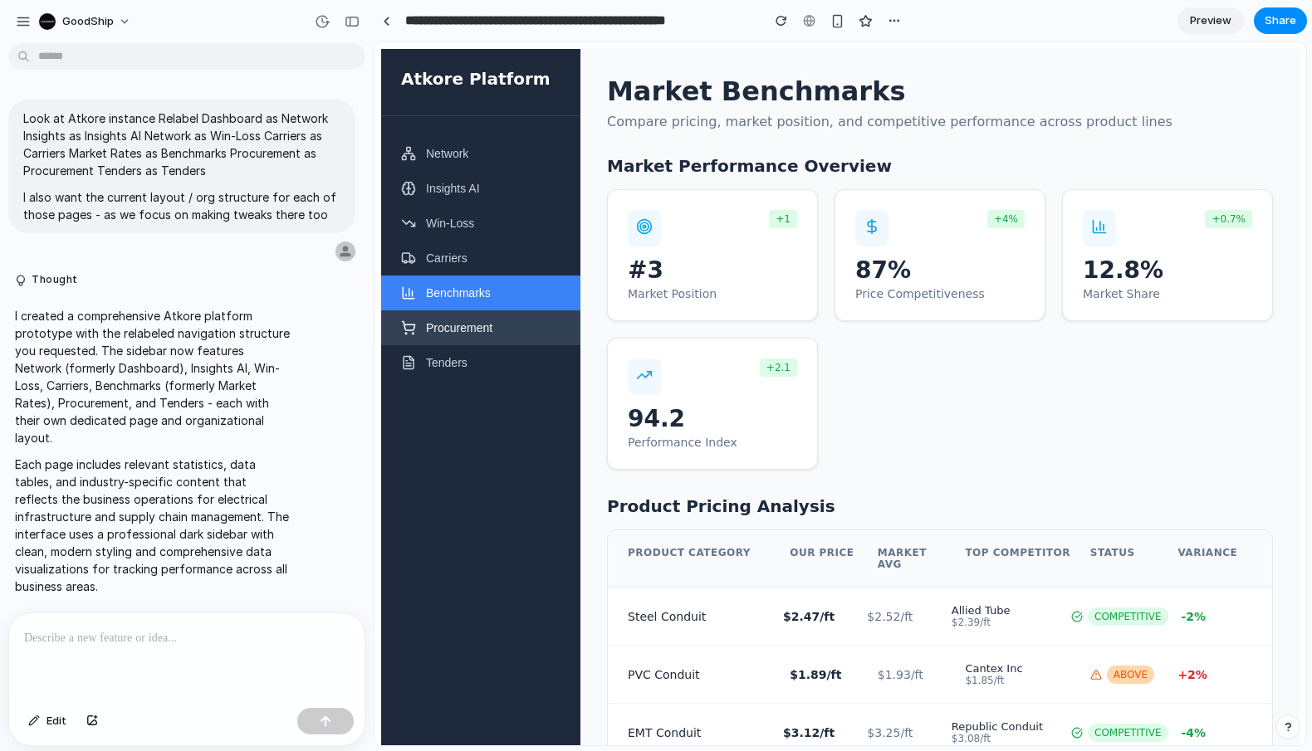
click at [489, 340] on button "Procurement" at bounding box center [480, 327] width 199 height 35
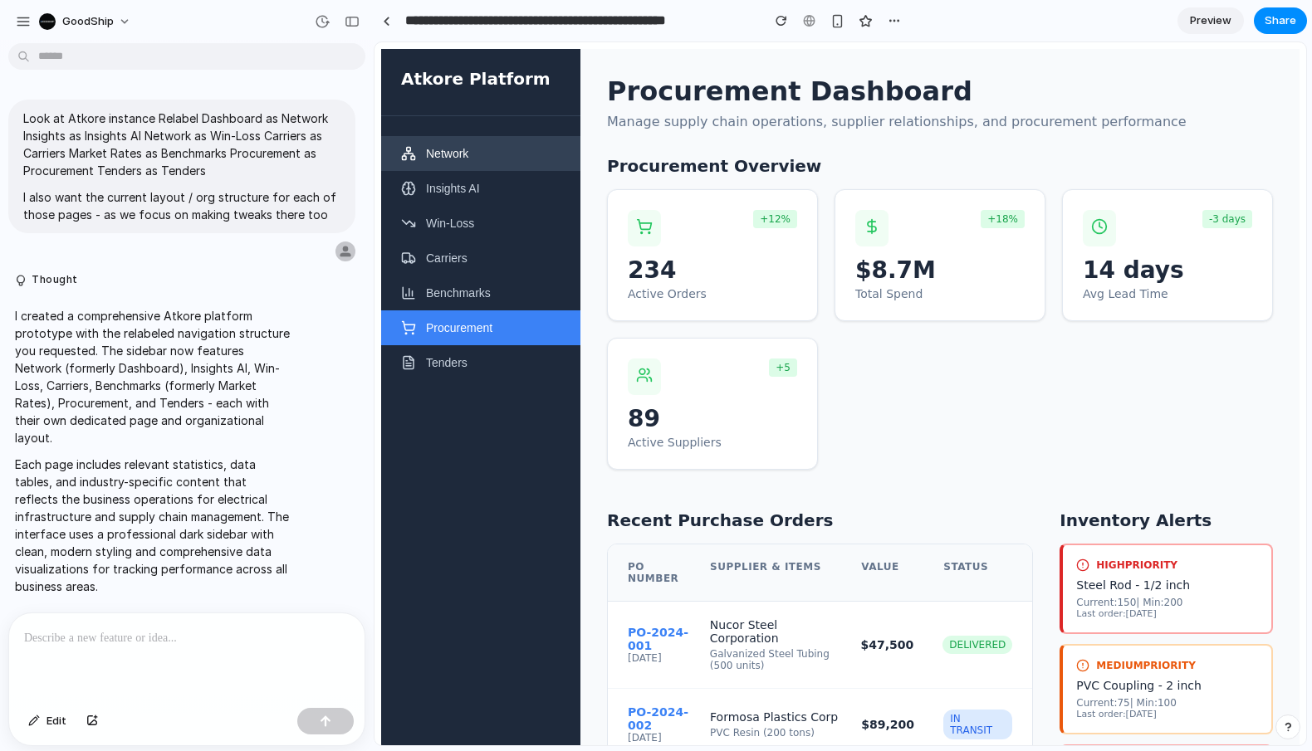
click at [497, 147] on button "Network" at bounding box center [480, 153] width 199 height 35
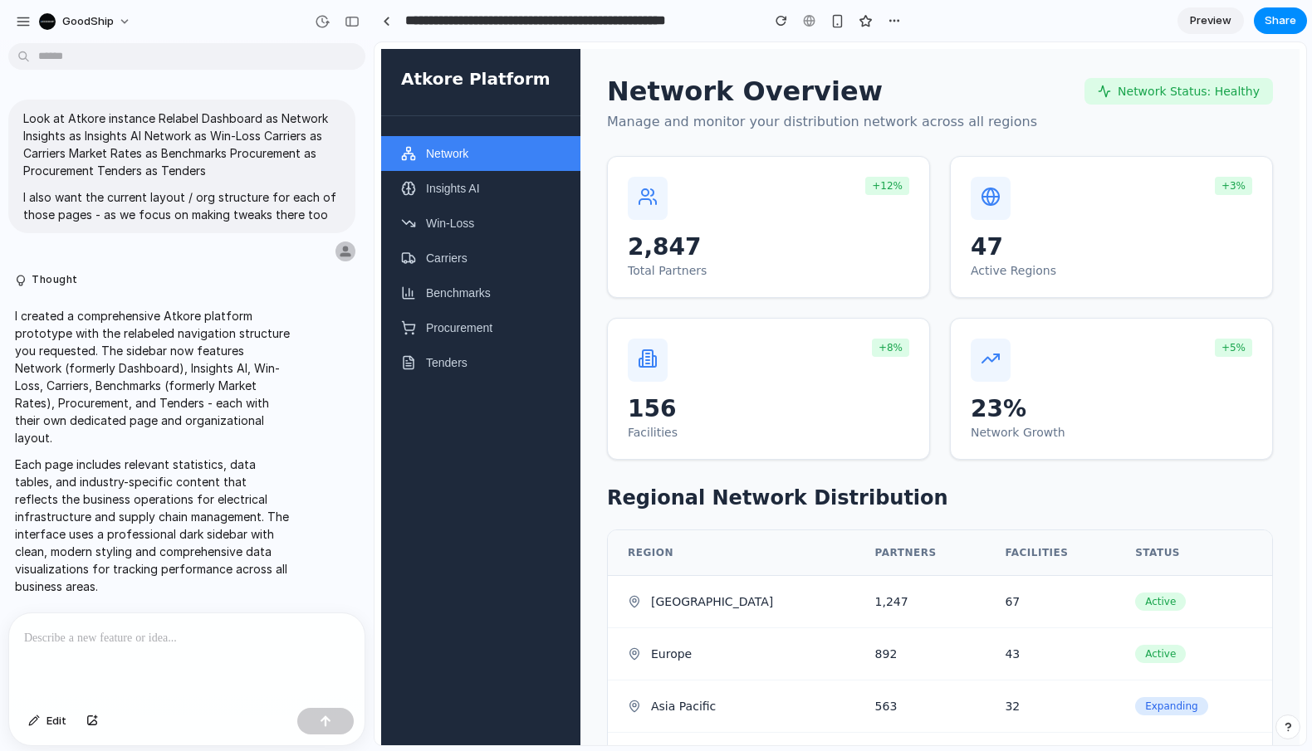
click at [142, 643] on div at bounding box center [186, 658] width 355 height 88
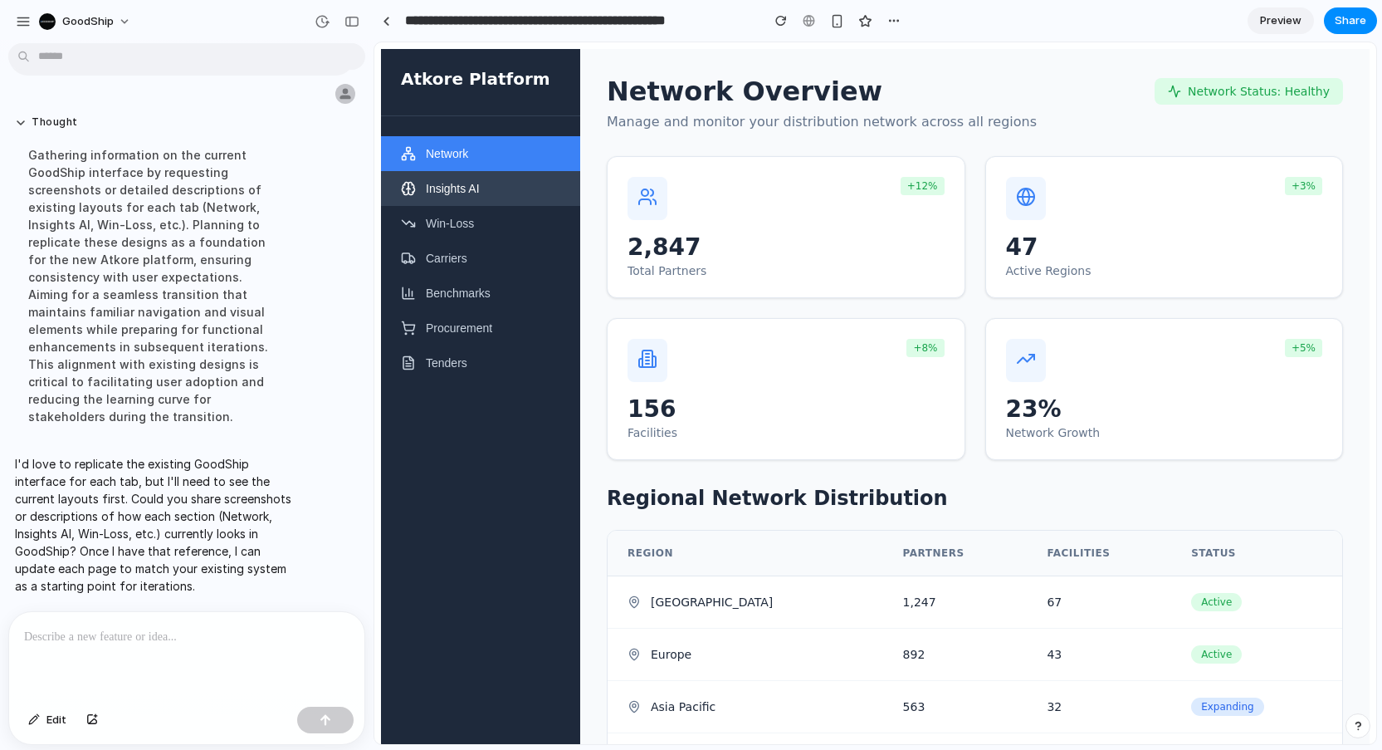
click at [510, 193] on button "Insights AI" at bounding box center [480, 188] width 199 height 35
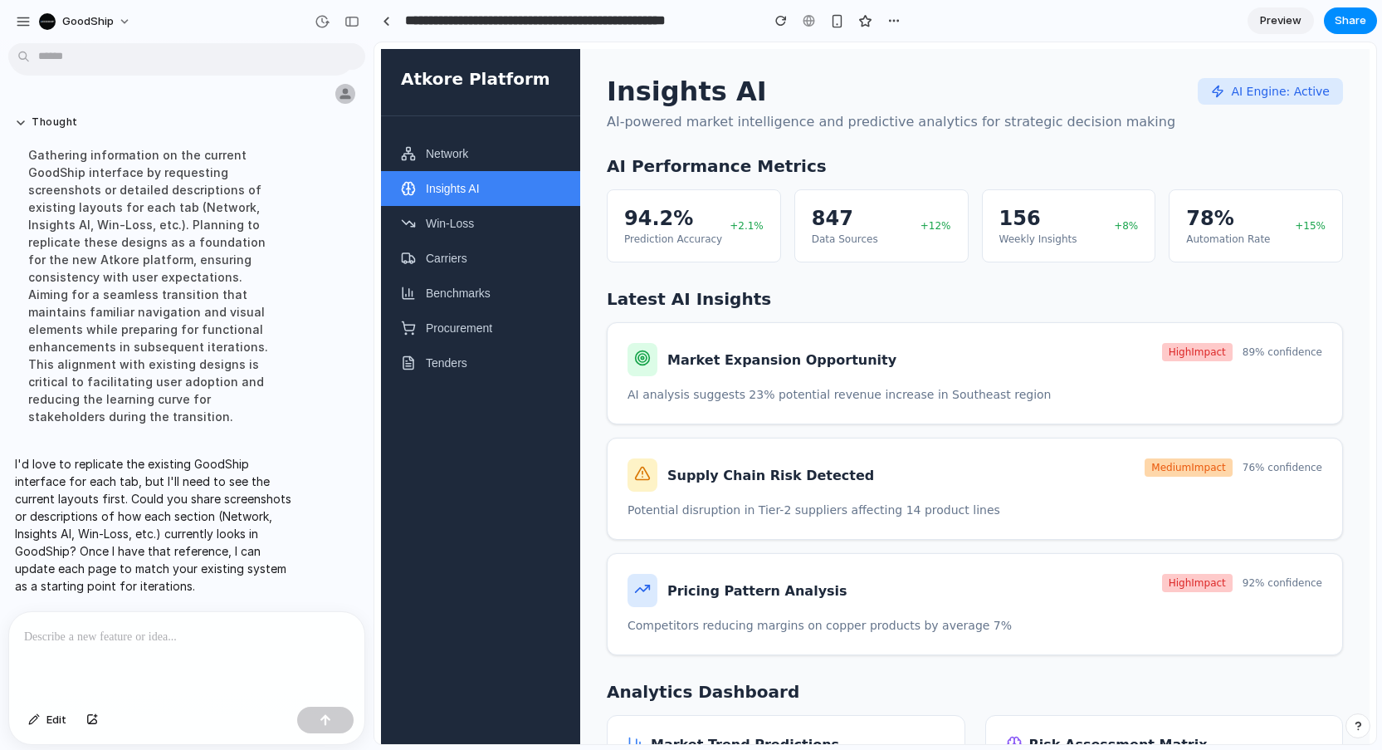
click at [146, 660] on div at bounding box center [186, 656] width 355 height 88
click at [486, 155] on button "Network" at bounding box center [480, 153] width 199 height 35
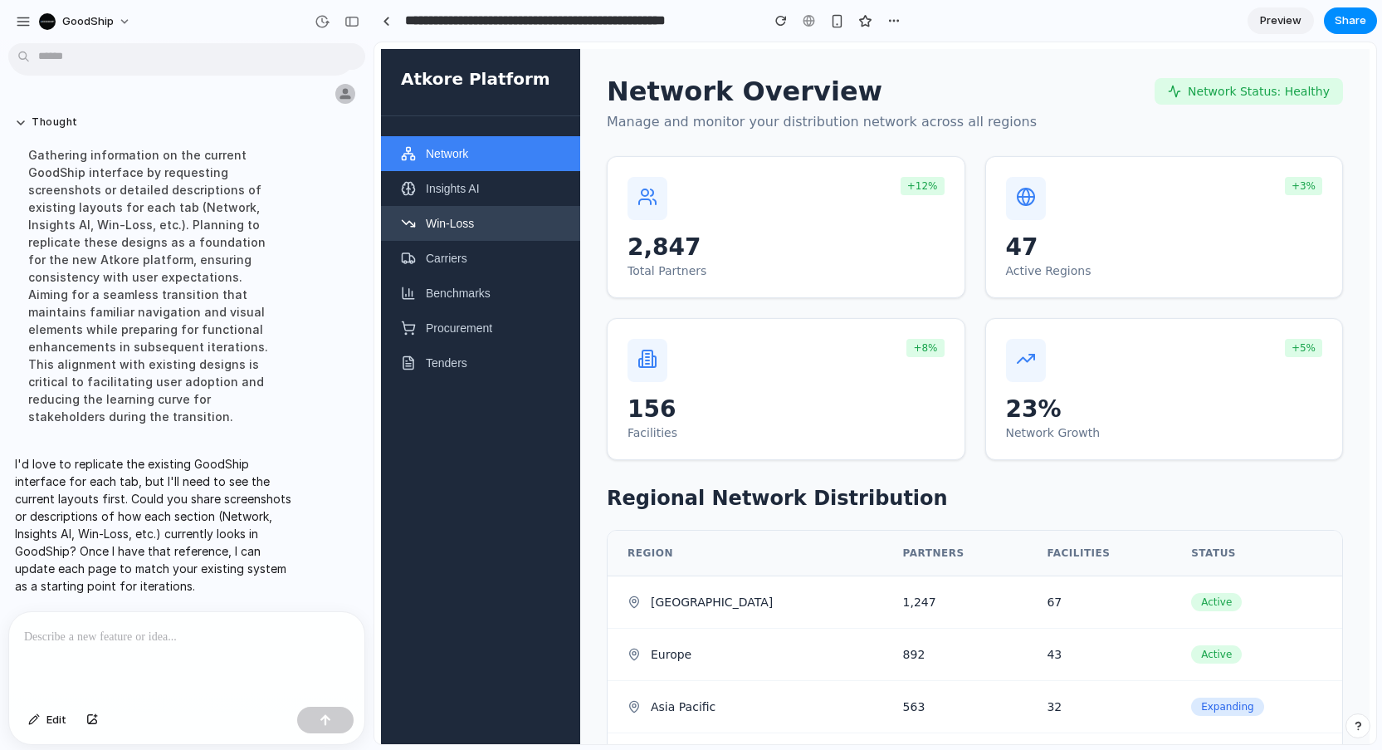
click at [479, 230] on button "Win-Loss" at bounding box center [480, 223] width 199 height 35
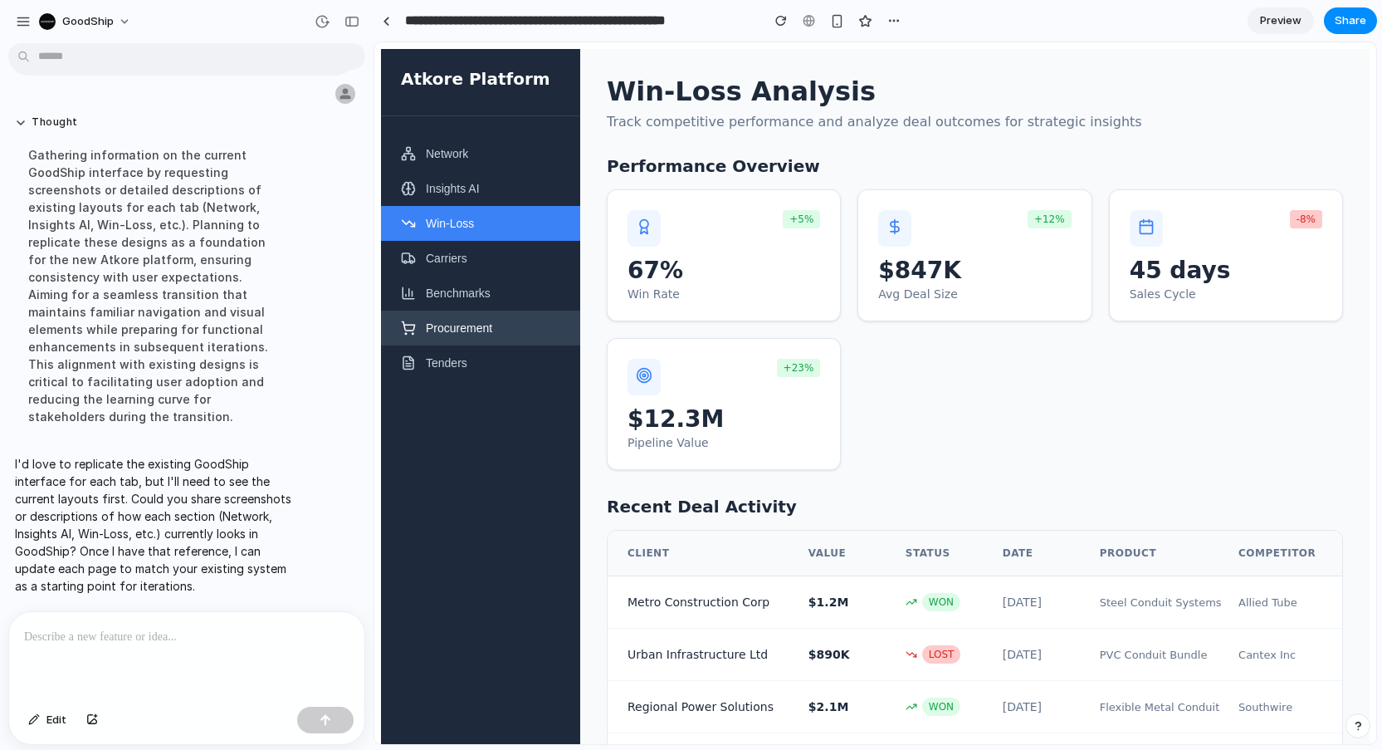
click at [471, 330] on button "Procurement" at bounding box center [480, 327] width 199 height 35
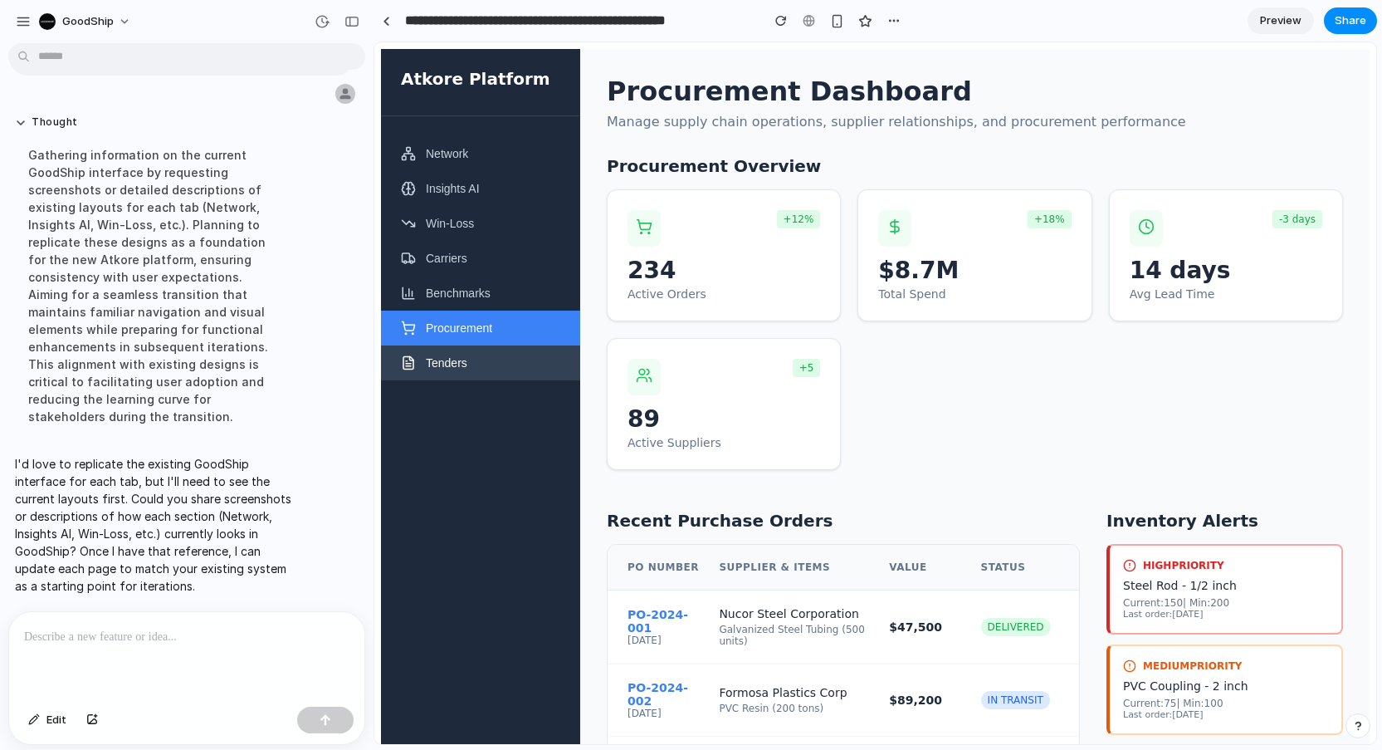
click at [467, 364] on button "Tenders" at bounding box center [480, 362] width 199 height 35
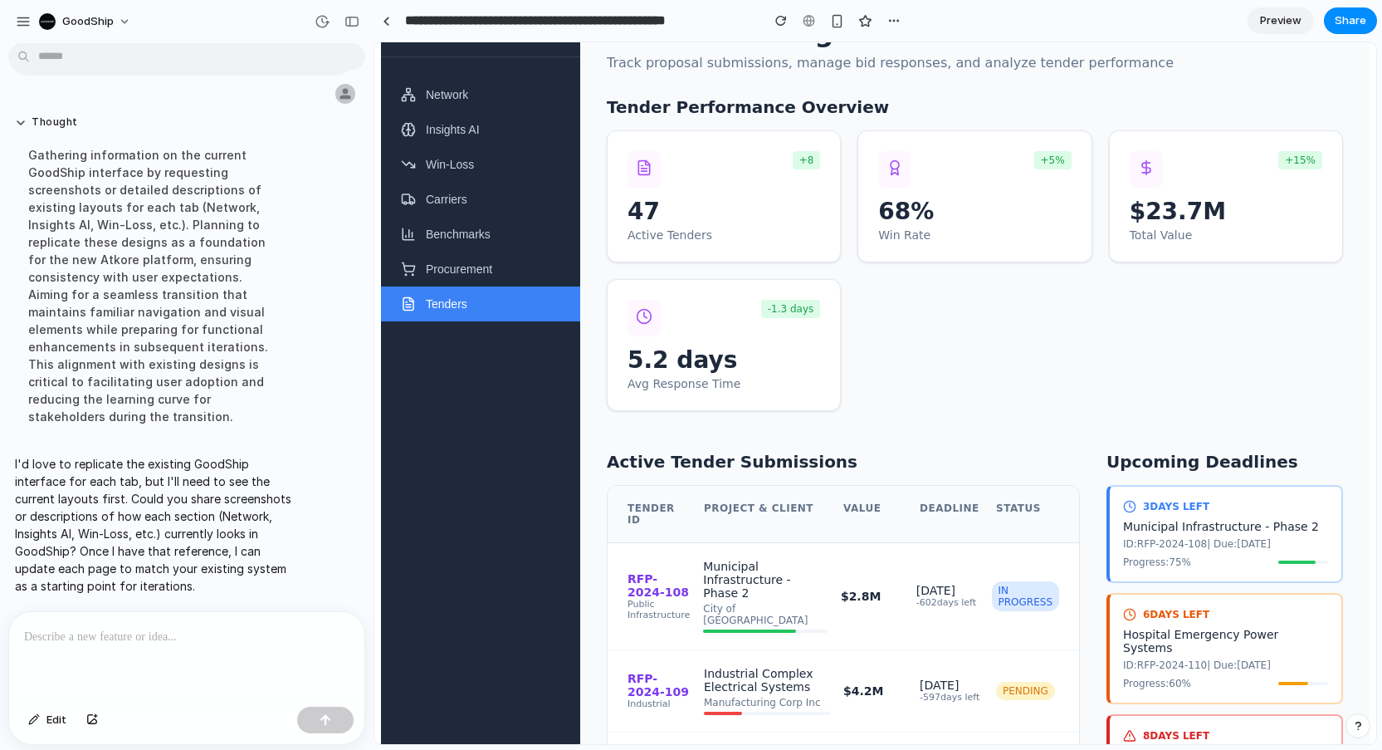
scroll to position [83, 0]
